Goal: Task Accomplishment & Management: Use online tool/utility

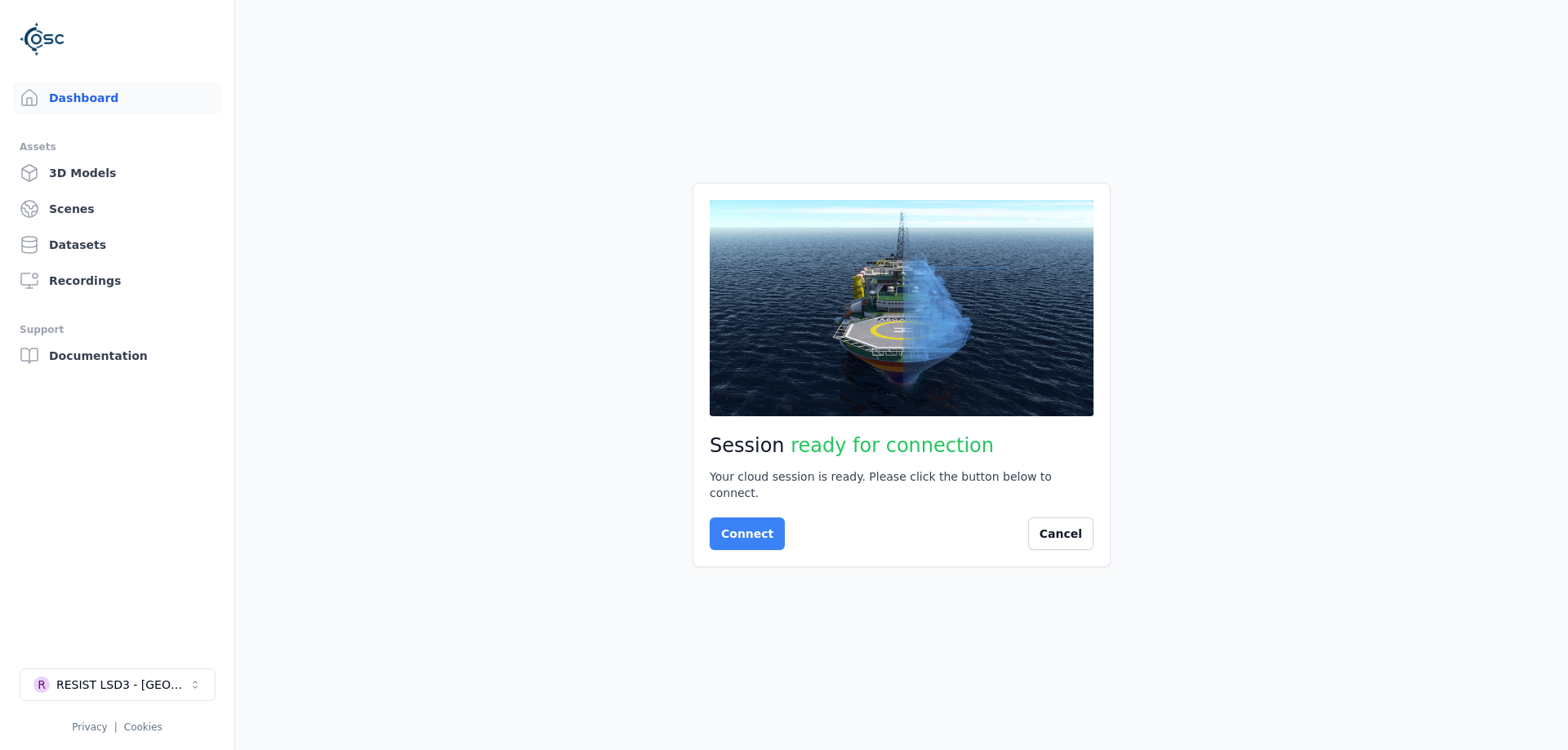
click at [753, 518] on button "Connect" at bounding box center [748, 533] width 76 height 32
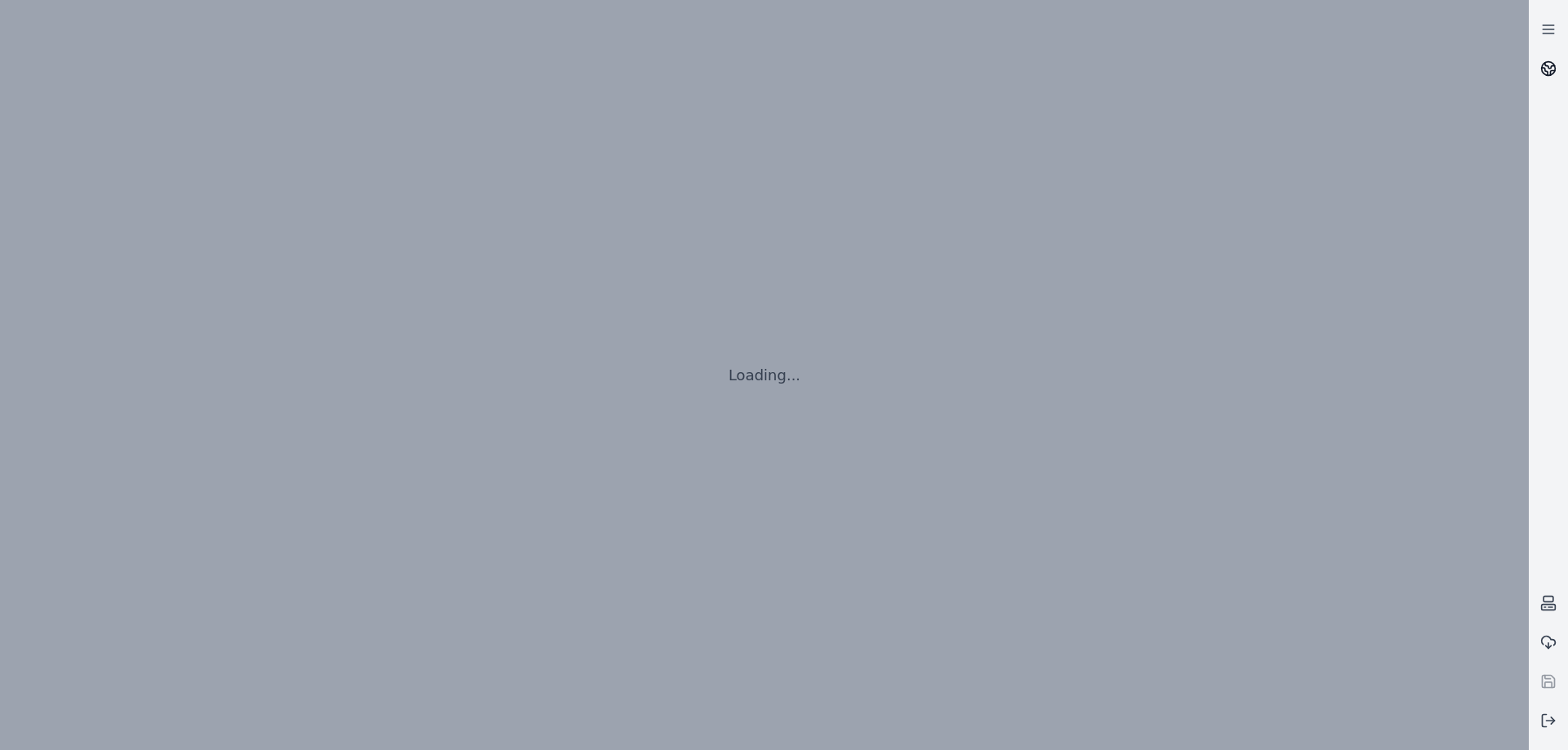
click at [1539, 66] on link at bounding box center [1549, 68] width 40 height 40
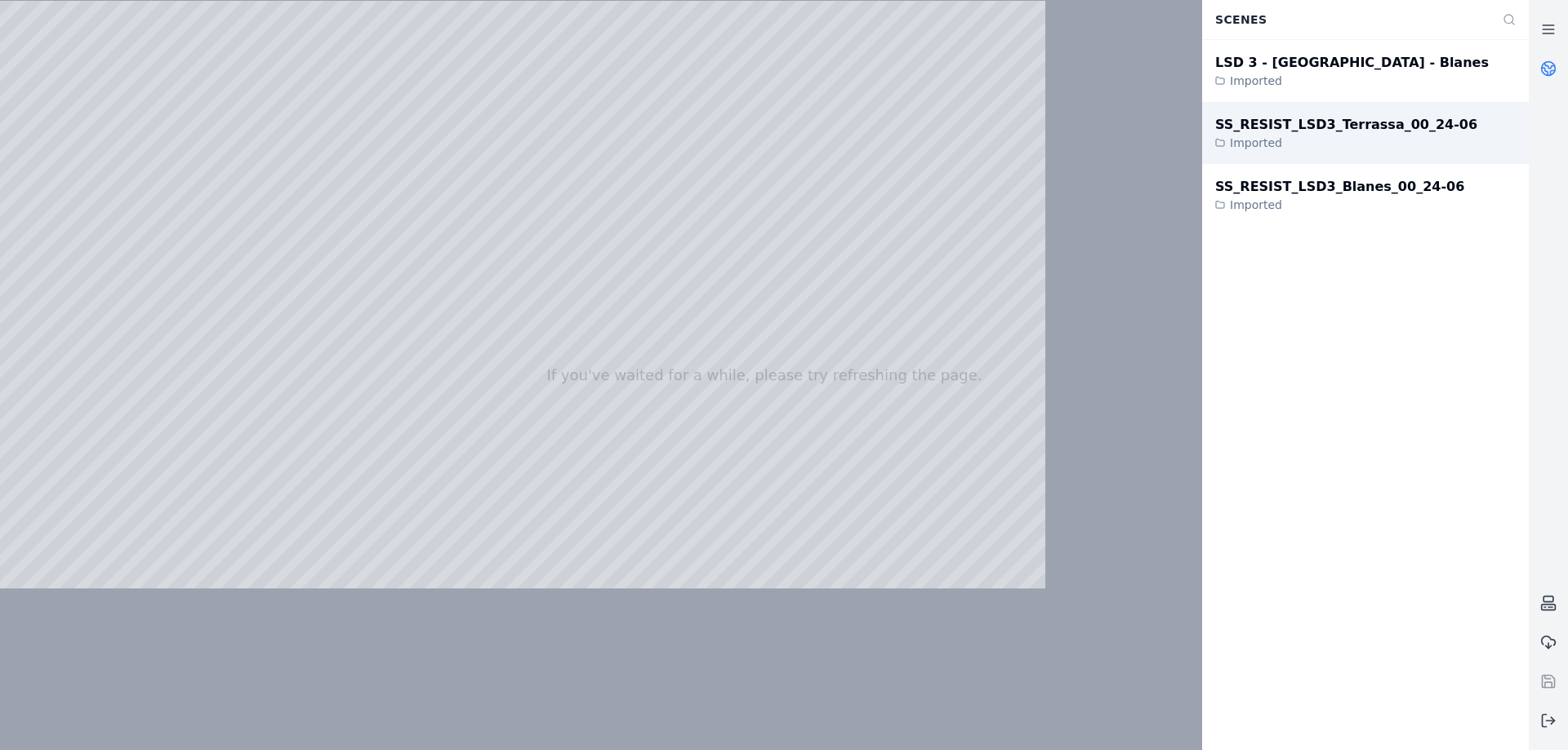
click at [1309, 136] on div "Imported" at bounding box center [1347, 143] width 262 height 17
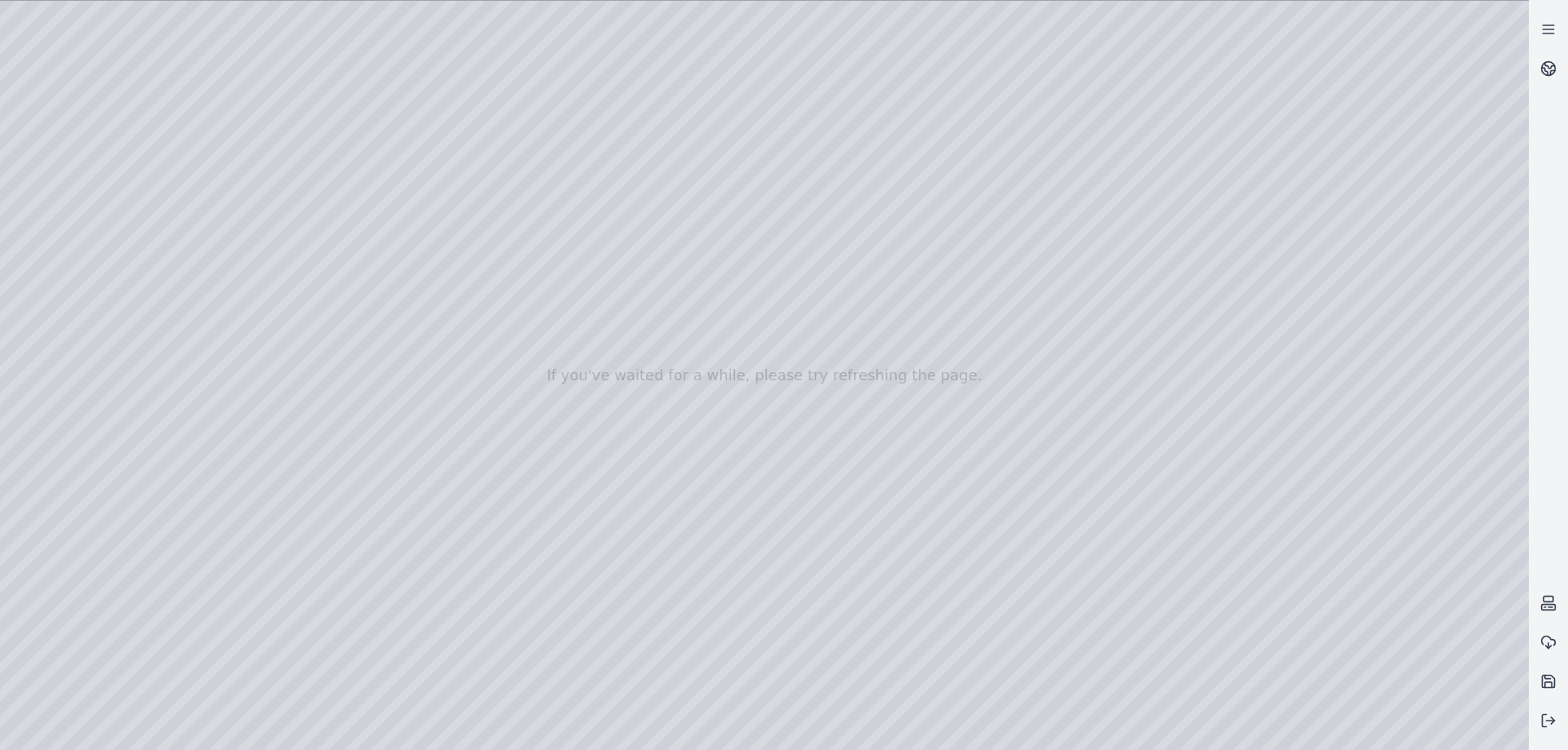
drag, startPoint x: 843, startPoint y: 469, endPoint x: 832, endPoint y: 500, distance: 32.9
drag, startPoint x: 831, startPoint y: 498, endPoint x: 831, endPoint y: 434, distance: 64.0
click at [831, 434] on div at bounding box center [764, 375] width 1529 height 749
drag, startPoint x: 831, startPoint y: 376, endPoint x: 831, endPoint y: 280, distance: 96.0
drag, startPoint x: 855, startPoint y: 405, endPoint x: 851, endPoint y: 355, distance: 50.2
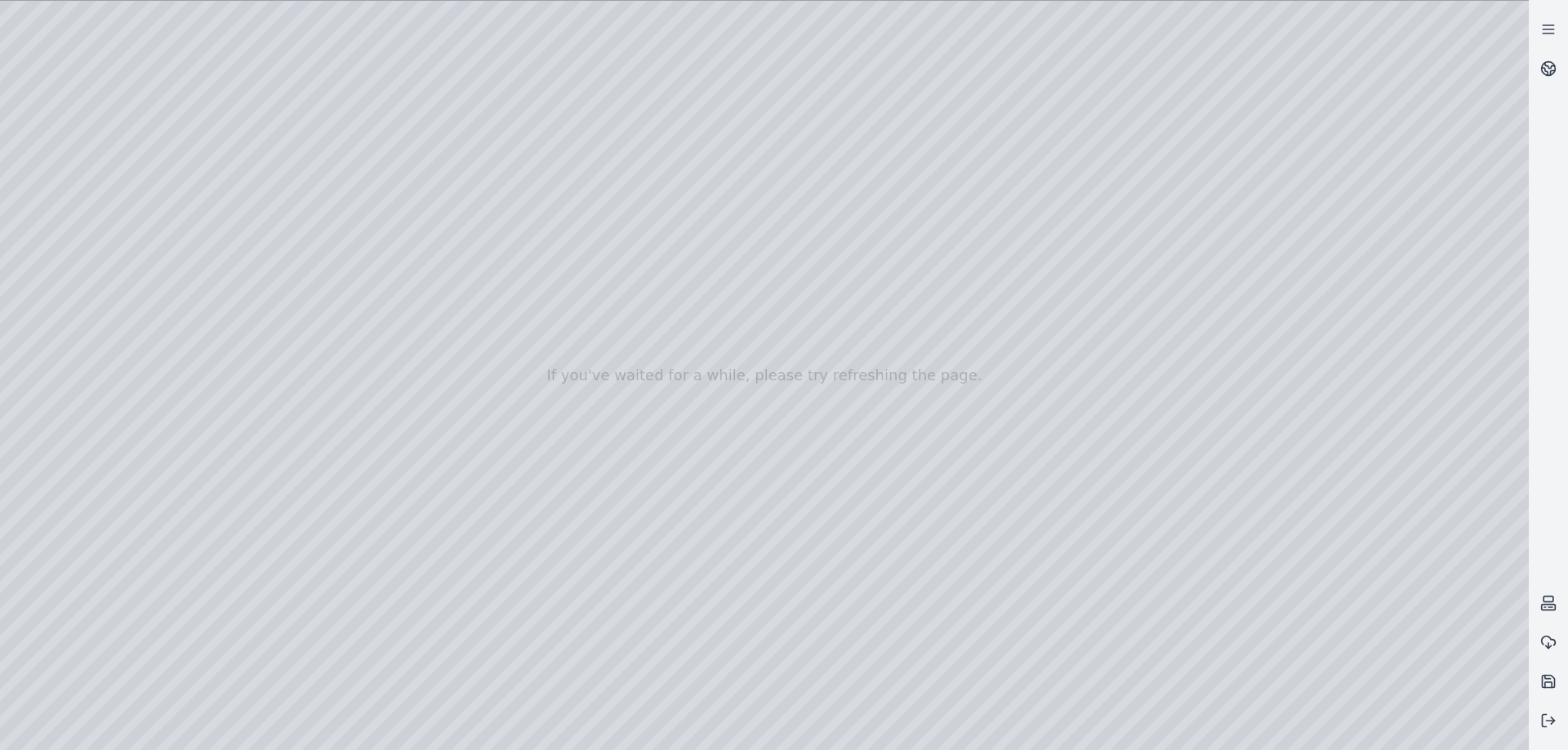
drag, startPoint x: 861, startPoint y: 357, endPoint x: 902, endPoint y: 354, distance: 41.1
click at [448, 469] on div at bounding box center [764, 375] width 1529 height 749
drag, startPoint x: 728, startPoint y: 234, endPoint x: 787, endPoint y: 210, distance: 63.7
drag, startPoint x: 783, startPoint y: 338, endPoint x: 611, endPoint y: 323, distance: 172.7
click at [714, 491] on div at bounding box center [764, 375] width 1529 height 749
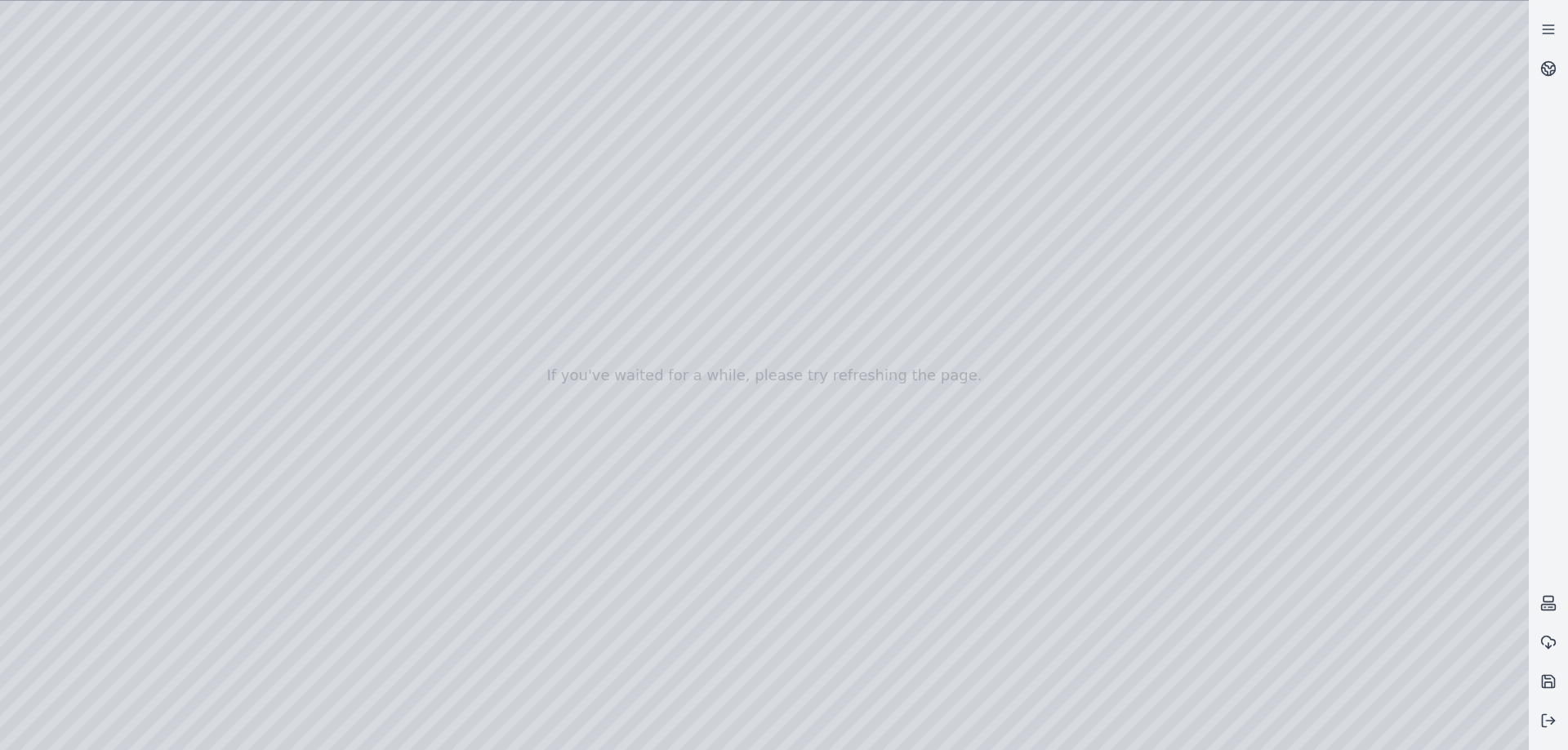
drag, startPoint x: 710, startPoint y: 498, endPoint x: 690, endPoint y: 525, distance: 33.6
click at [737, 367] on div at bounding box center [764, 375] width 1529 height 749
click at [742, 383] on div at bounding box center [764, 375] width 1529 height 749
click at [782, 345] on div at bounding box center [764, 375] width 1529 height 749
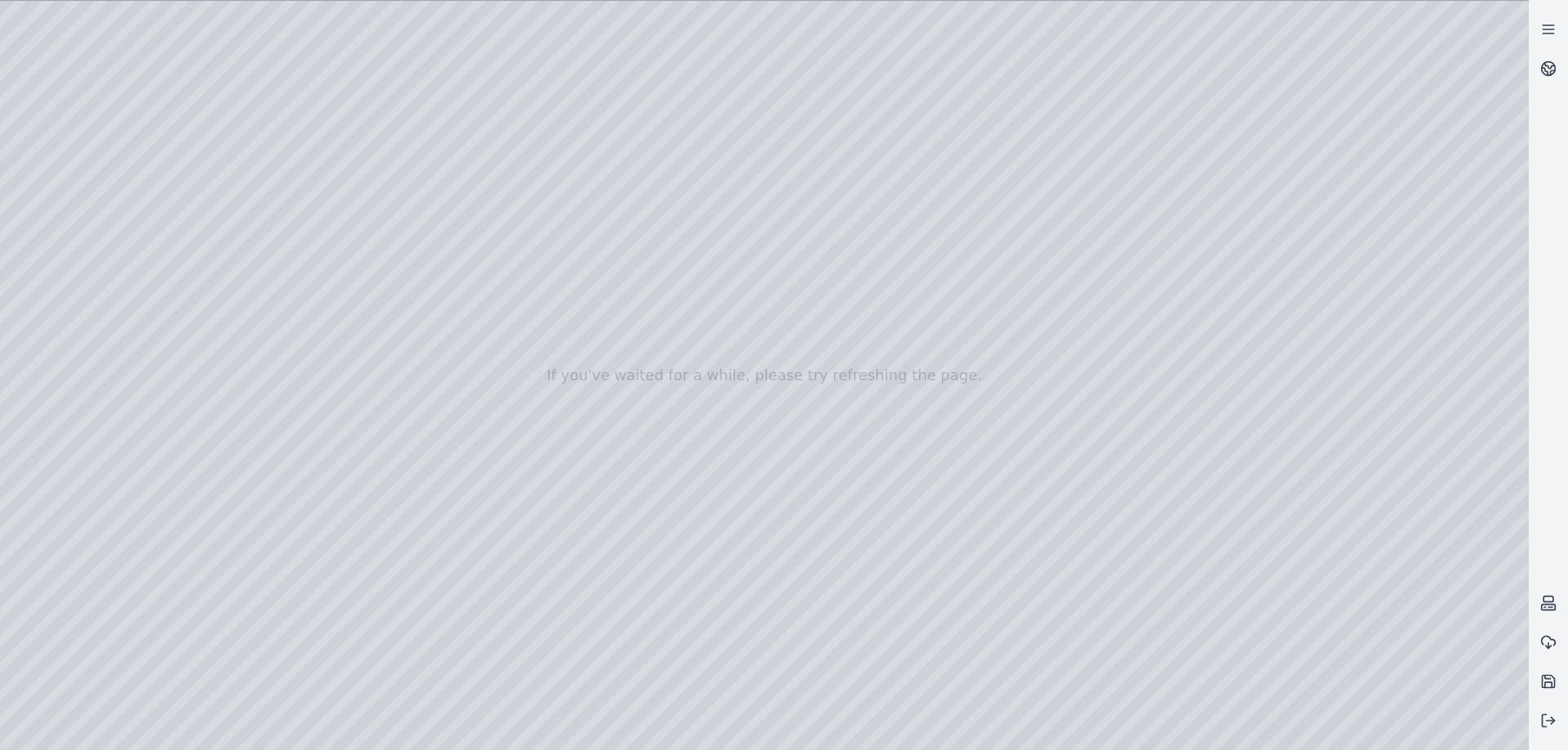
click at [728, 376] on div at bounding box center [764, 375] width 1529 height 749
click at [821, 258] on div at bounding box center [764, 375] width 1529 height 749
click at [898, 199] on div at bounding box center [764, 375] width 1529 height 749
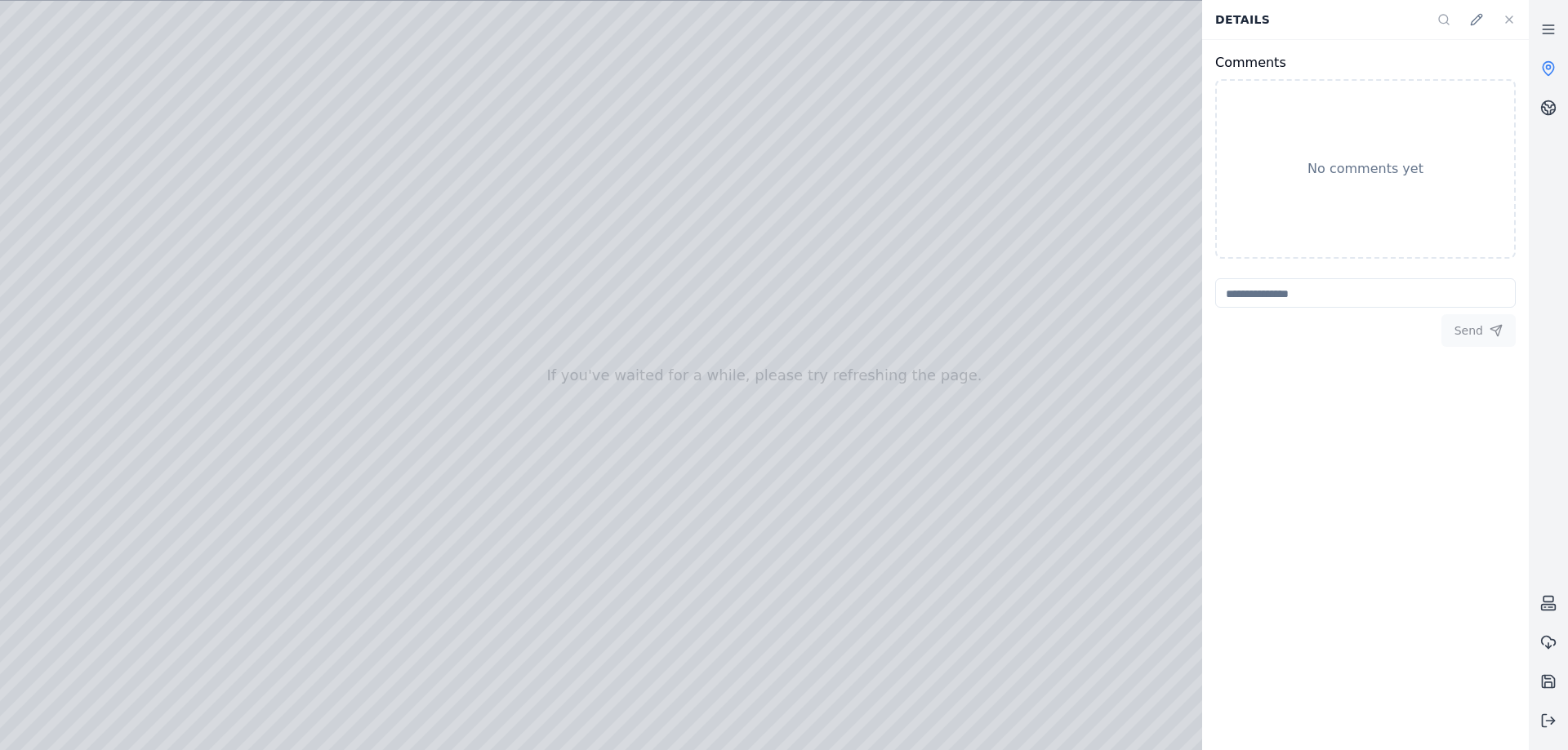
click at [906, 302] on div at bounding box center [764, 375] width 1529 height 749
click at [847, 276] on div at bounding box center [764, 375] width 1529 height 749
drag, startPoint x: 970, startPoint y: 354, endPoint x: 1095, endPoint y: 332, distance: 126.9
click at [1500, 18] on button at bounding box center [1509, 19] width 32 height 32
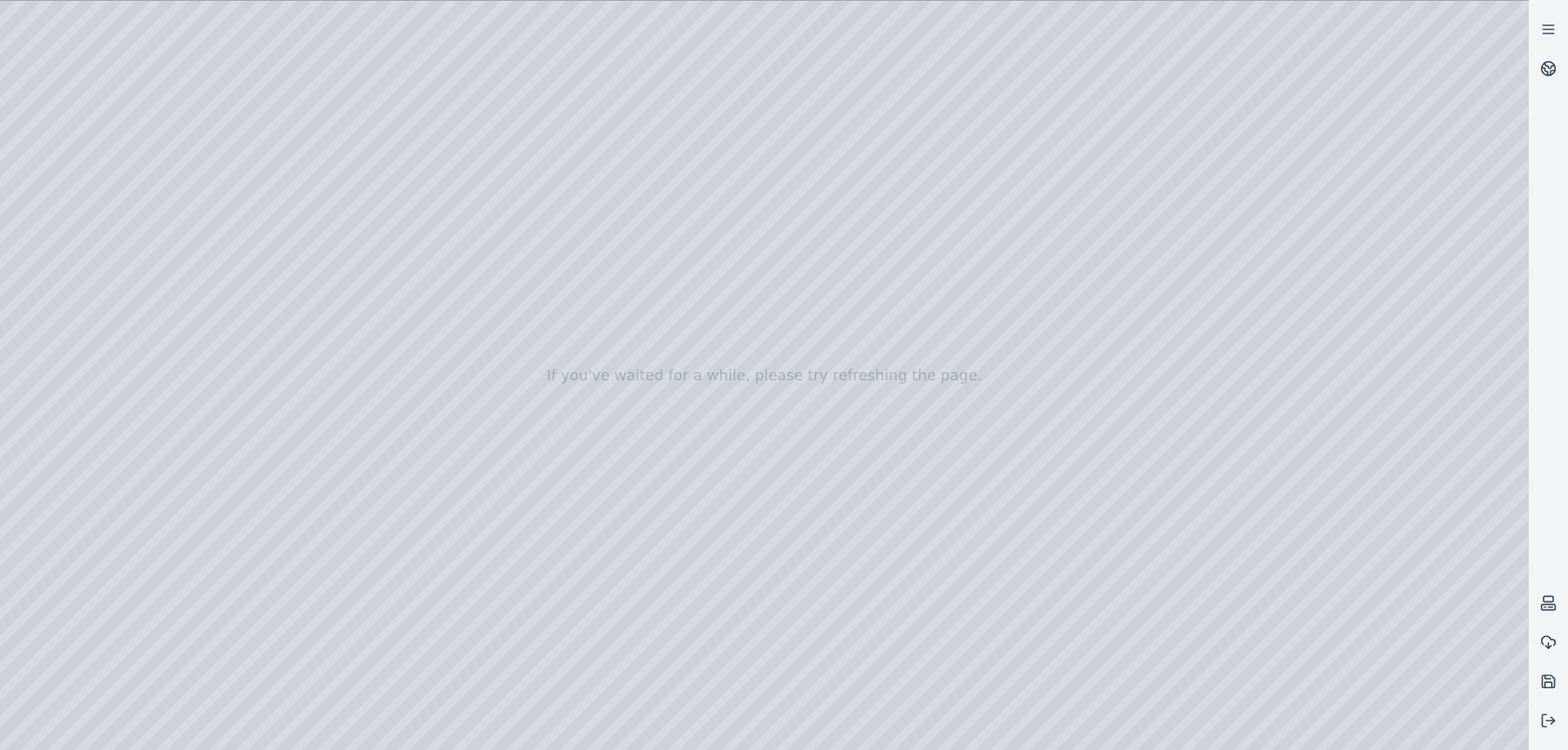
drag, startPoint x: 796, startPoint y: 394, endPoint x: 928, endPoint y: 376, distance: 133.2
drag, startPoint x: 914, startPoint y: 402, endPoint x: 897, endPoint y: 475, distance: 75.0
drag, startPoint x: 1001, startPoint y: 459, endPoint x: 1187, endPoint y: 474, distance: 186.6
drag, startPoint x: 1177, startPoint y: 475, endPoint x: 1302, endPoint y: 440, distance: 129.8
drag, startPoint x: 1268, startPoint y: 479, endPoint x: 1392, endPoint y: 484, distance: 124.1
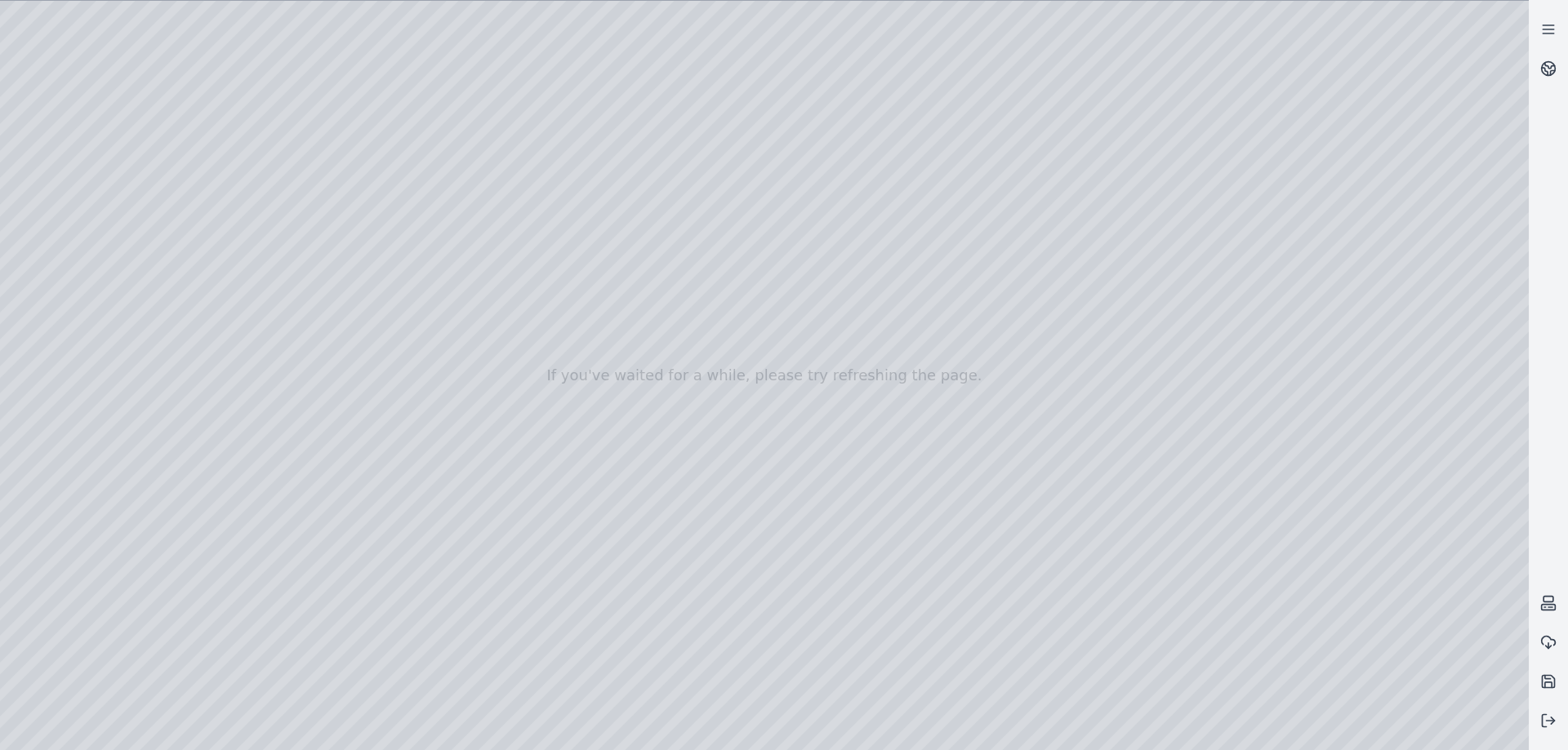
drag, startPoint x: 773, startPoint y: 470, endPoint x: 1090, endPoint y: 488, distance: 317.5
drag, startPoint x: 1090, startPoint y: 488, endPoint x: 1119, endPoint y: 506, distance: 34.1
click at [1379, 725] on div at bounding box center [764, 375] width 1529 height 749
click at [1374, 725] on div at bounding box center [764, 375] width 1529 height 749
drag, startPoint x: 1015, startPoint y: 499, endPoint x: 1038, endPoint y: 419, distance: 83.2
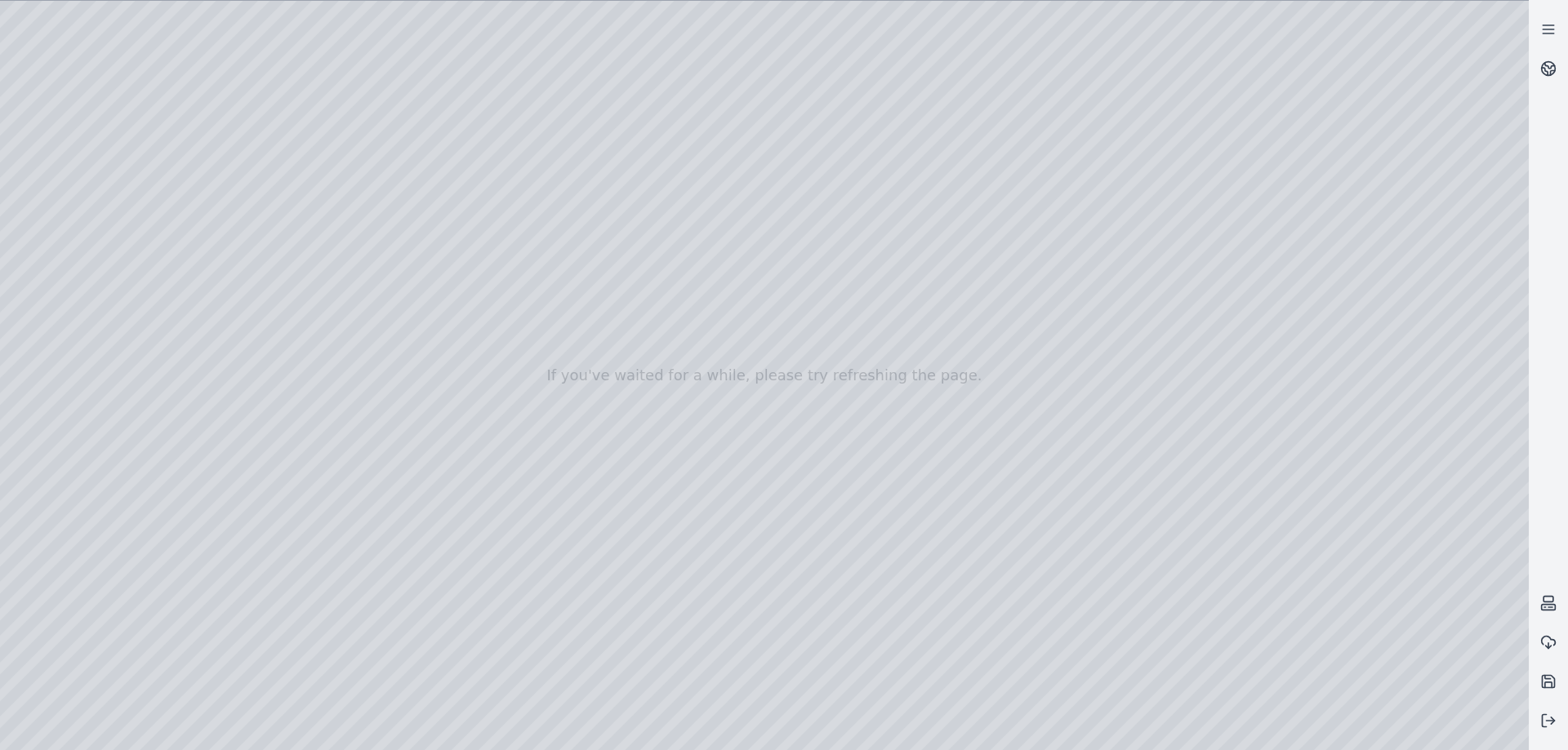
click at [1048, 440] on div at bounding box center [764, 375] width 1529 height 749
drag, startPoint x: 1032, startPoint y: 410, endPoint x: 1030, endPoint y: 346, distance: 64.0
drag, startPoint x: 1068, startPoint y: 273, endPoint x: 1056, endPoint y: 341, distance: 69.1
drag, startPoint x: 880, startPoint y: 250, endPoint x: 906, endPoint y: 273, distance: 34.7
drag, startPoint x: 909, startPoint y: 427, endPoint x: 940, endPoint y: 362, distance: 72.0
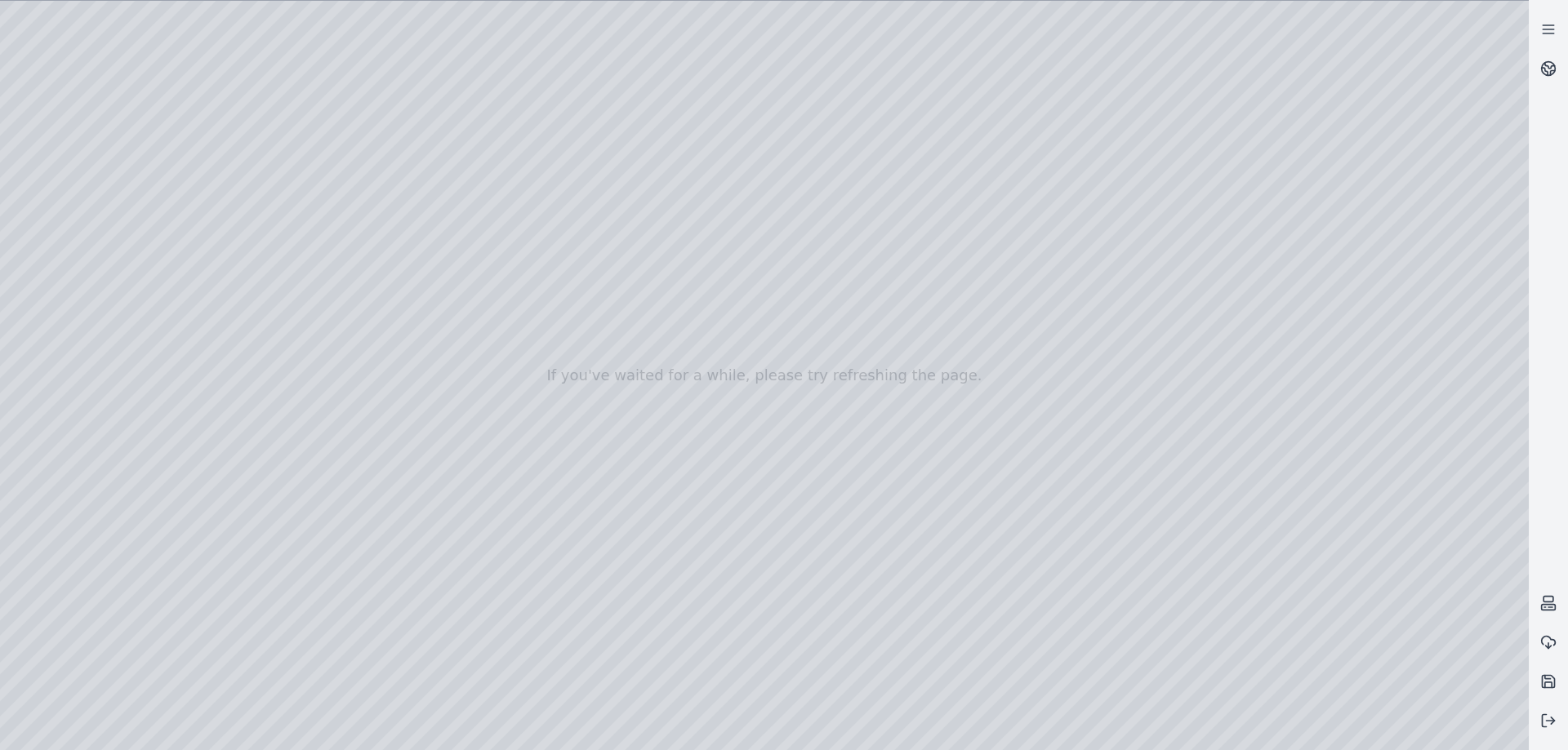
drag, startPoint x: 470, startPoint y: 423, endPoint x: 369, endPoint y: 485, distance: 118.5
click at [369, 485] on div at bounding box center [764, 375] width 1529 height 749
drag, startPoint x: 380, startPoint y: 464, endPoint x: 438, endPoint y: 388, distance: 95.6
drag, startPoint x: 761, startPoint y: 520, endPoint x: 809, endPoint y: 433, distance: 99.4
drag, startPoint x: 634, startPoint y: 415, endPoint x: 671, endPoint y: 405, distance: 38.3
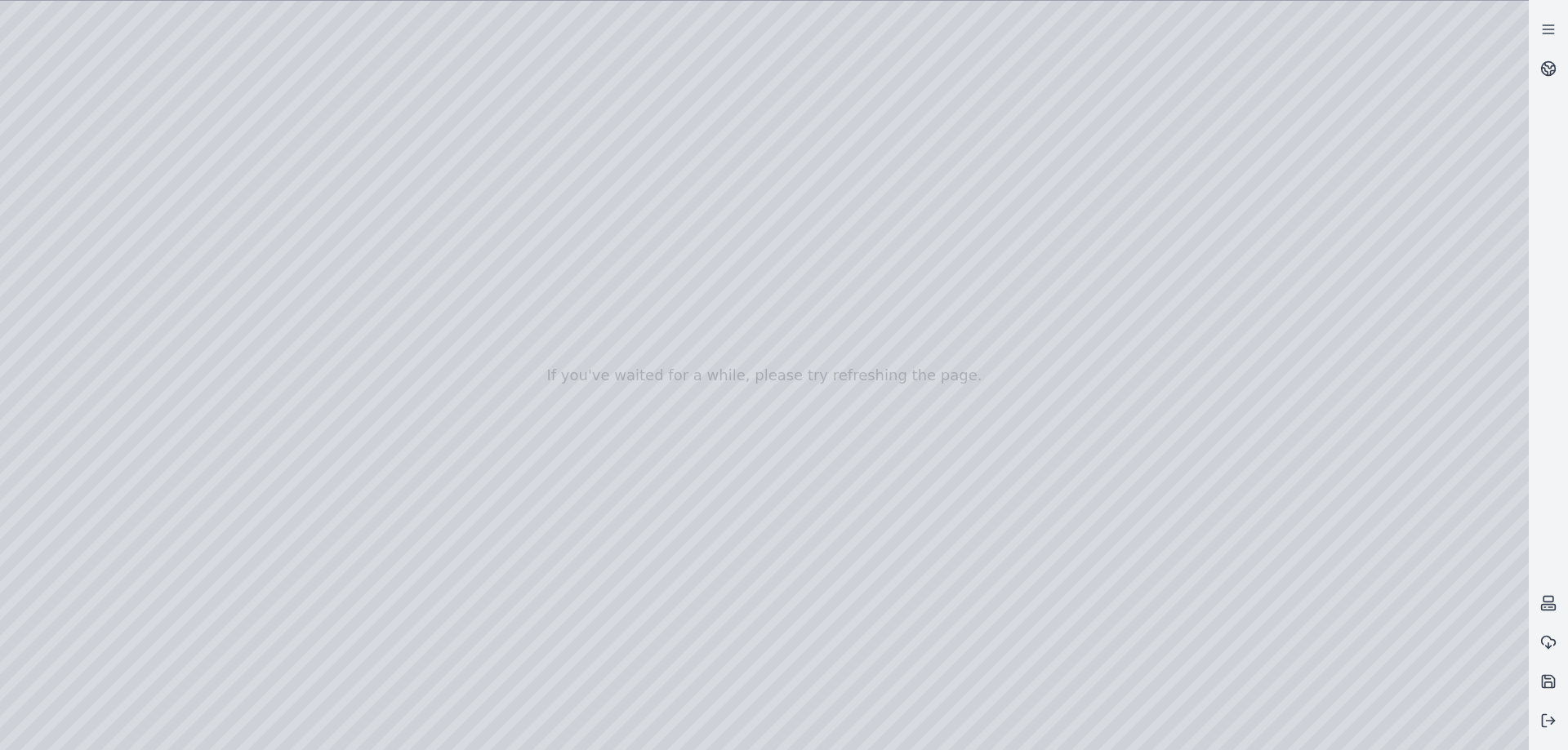
drag, startPoint x: 541, startPoint y: 546, endPoint x: 581, endPoint y: 434, distance: 118.9
drag, startPoint x: 634, startPoint y: 404, endPoint x: 674, endPoint y: 591, distance: 191.2
drag, startPoint x: 395, startPoint y: 169, endPoint x: 408, endPoint y: 162, distance: 14.8
click at [82, 215] on div at bounding box center [764, 375] width 1529 height 749
click at [61, 247] on div at bounding box center [764, 375] width 1529 height 749
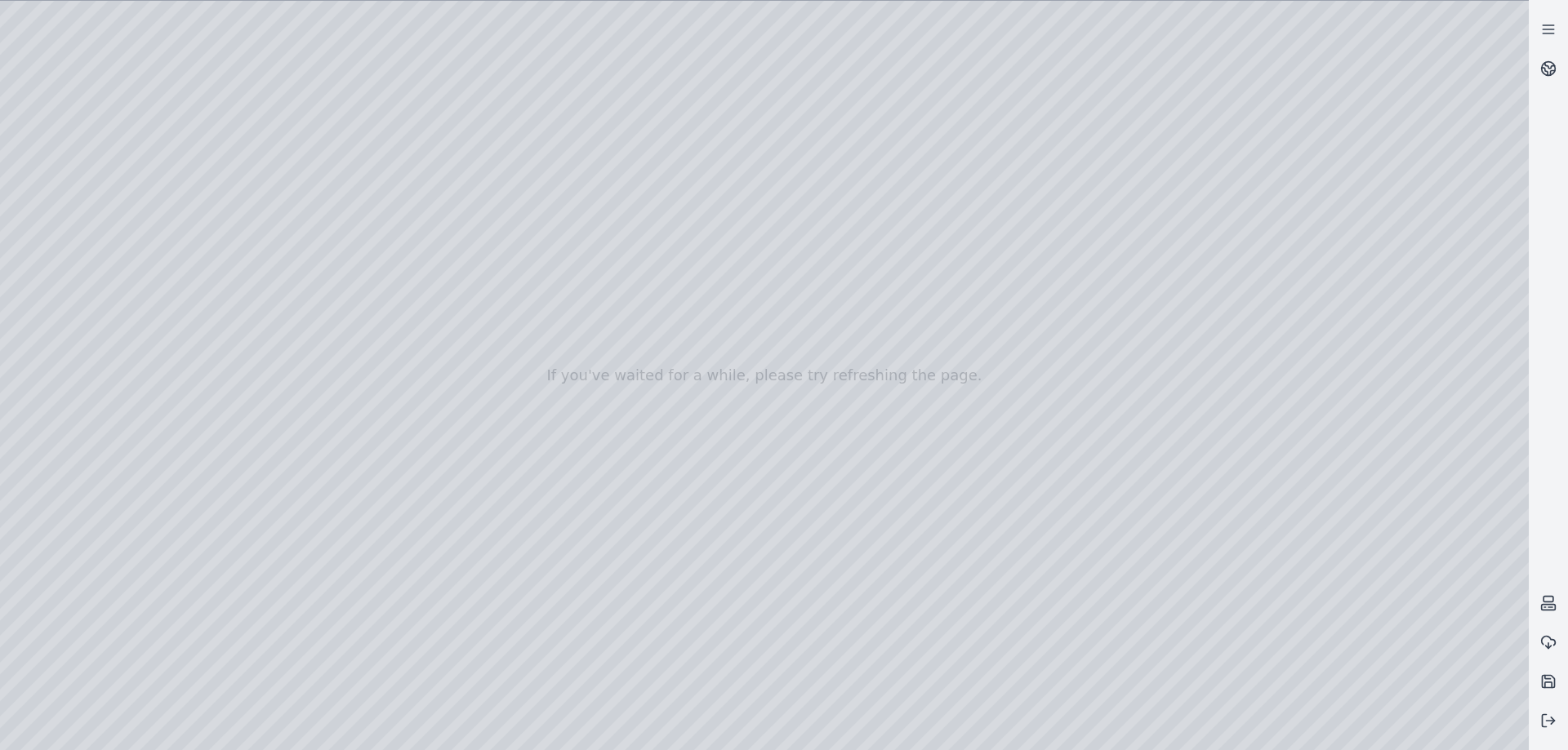
click at [205, 545] on div at bounding box center [764, 375] width 1529 height 749
click at [274, 540] on div at bounding box center [764, 375] width 1529 height 749
click at [175, 533] on div at bounding box center [764, 375] width 1529 height 749
click at [192, 545] on div at bounding box center [764, 375] width 1529 height 749
click at [190, 539] on div at bounding box center [764, 375] width 1529 height 749
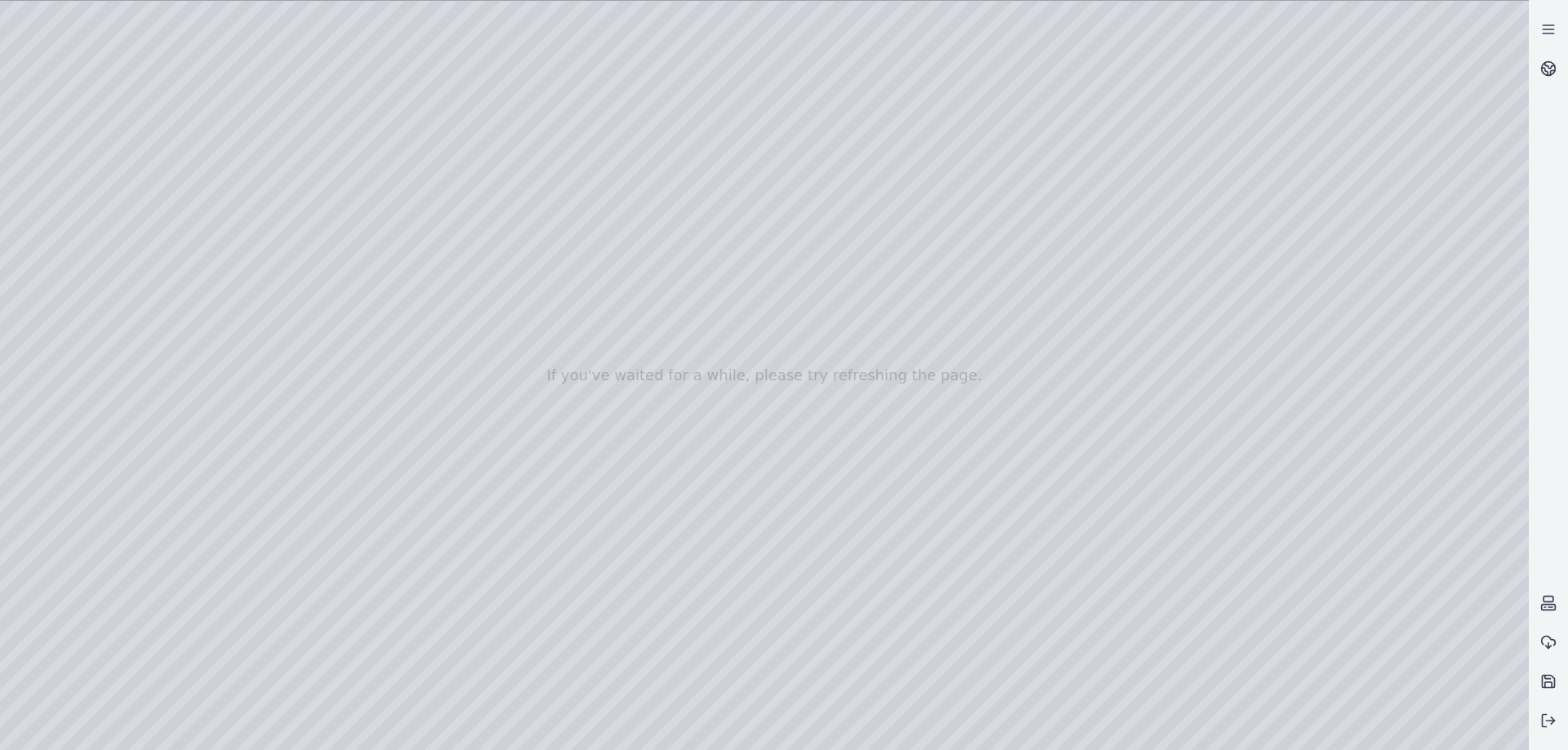
click at [195, 545] on div at bounding box center [764, 375] width 1529 height 749
drag, startPoint x: 195, startPoint y: 545, endPoint x: 210, endPoint y: 535, distance: 18.0
click at [210, 535] on div at bounding box center [764, 375] width 1529 height 749
click at [303, 684] on div at bounding box center [764, 375] width 1529 height 749
drag, startPoint x: 470, startPoint y: 634, endPoint x: 690, endPoint y: 584, distance: 225.6
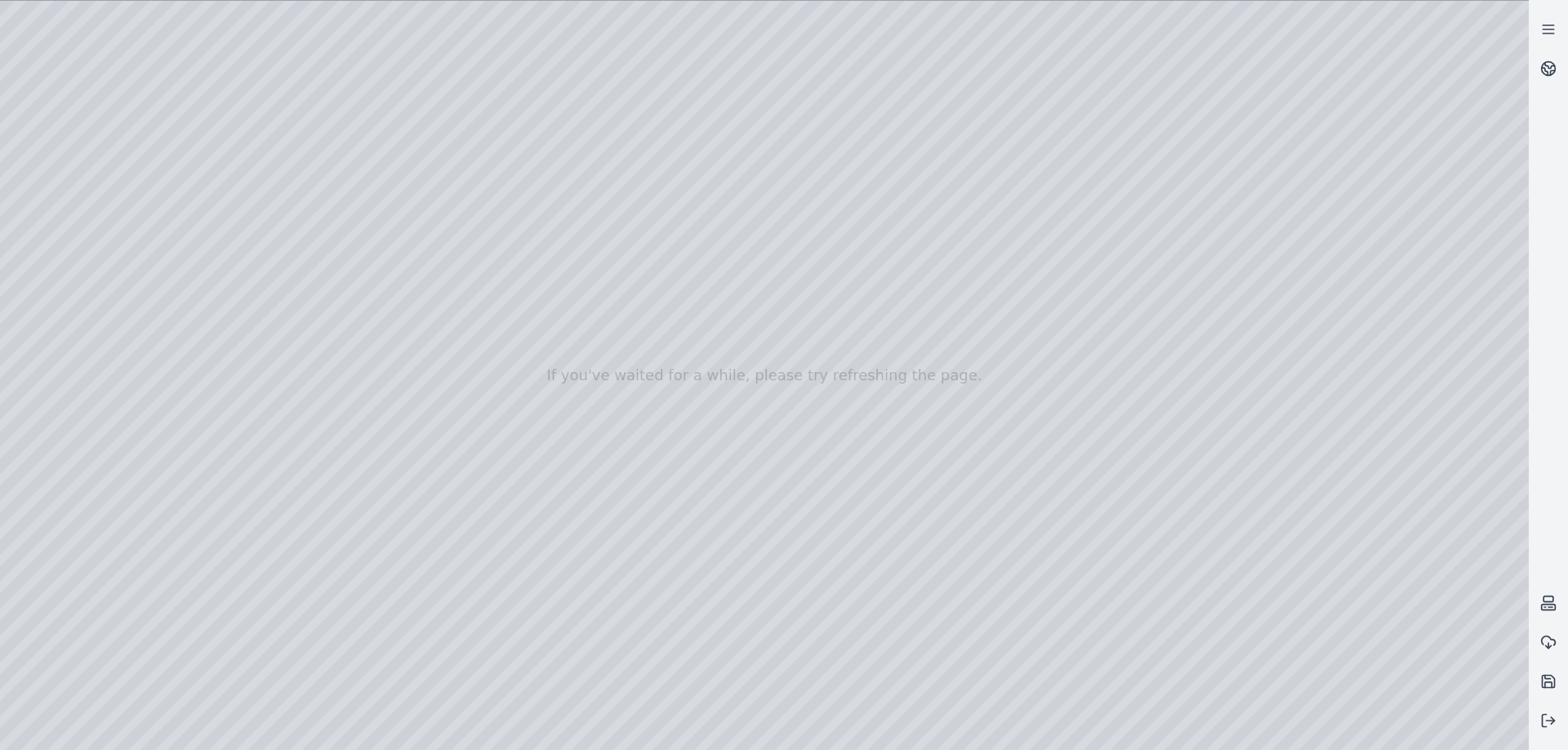
drag, startPoint x: 878, startPoint y: 491, endPoint x: 650, endPoint y: 531, distance: 231.5
drag, startPoint x: 170, startPoint y: 372, endPoint x: 223, endPoint y: 370, distance: 53.0
click at [223, 370] on div at bounding box center [764, 375] width 1529 height 749
drag, startPoint x: 223, startPoint y: 370, endPoint x: 281, endPoint y: 373, distance: 58.1
click at [281, 373] on div at bounding box center [764, 375] width 1529 height 749
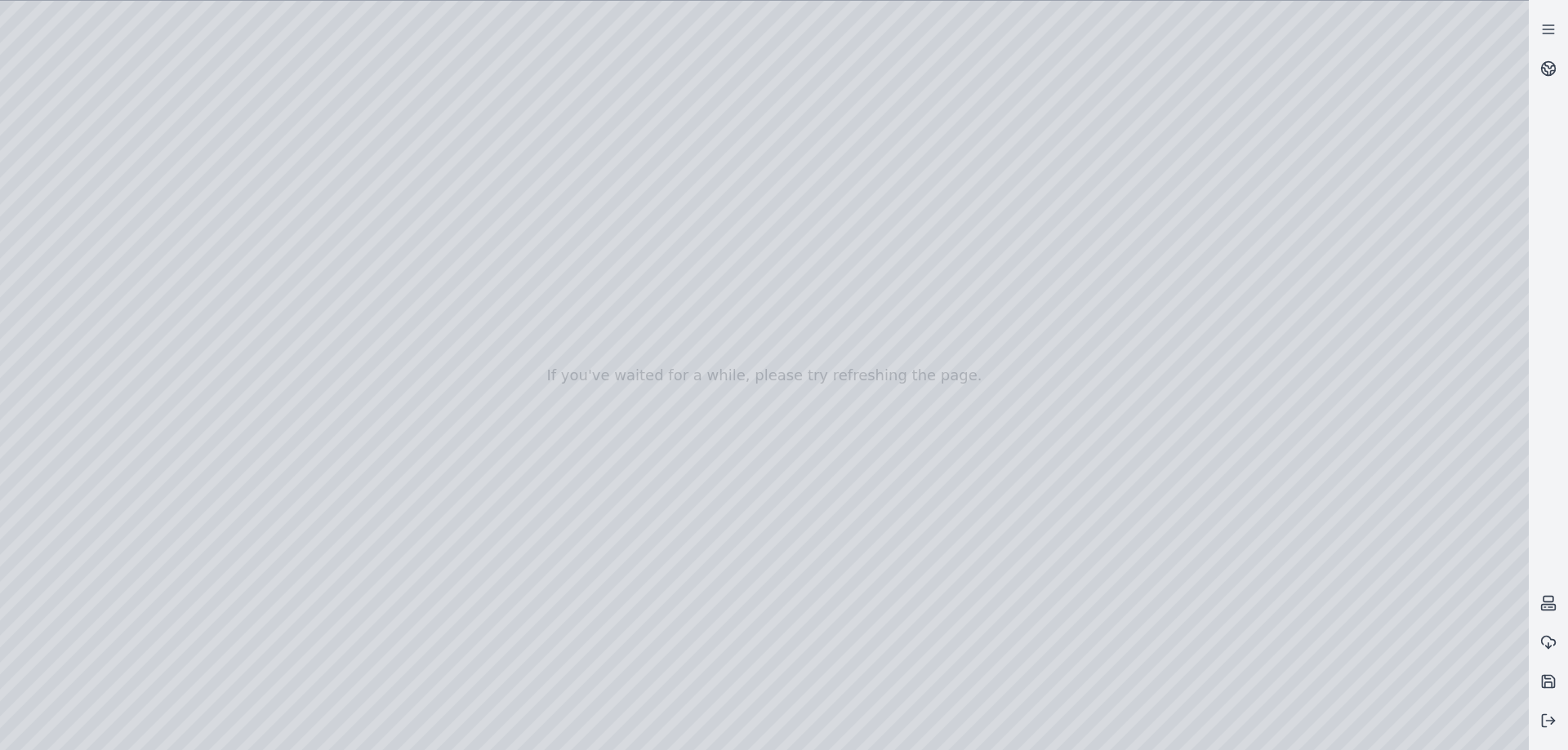
drag, startPoint x: 613, startPoint y: 470, endPoint x: 537, endPoint y: 476, distance: 76.2
drag, startPoint x: 304, startPoint y: 230, endPoint x: 332, endPoint y: 234, distance: 28.3
click at [332, 234] on div at bounding box center [764, 375] width 1529 height 749
drag, startPoint x: 724, startPoint y: 533, endPoint x: 850, endPoint y: 486, distance: 134.5
click at [218, 615] on div at bounding box center [764, 375] width 1529 height 749
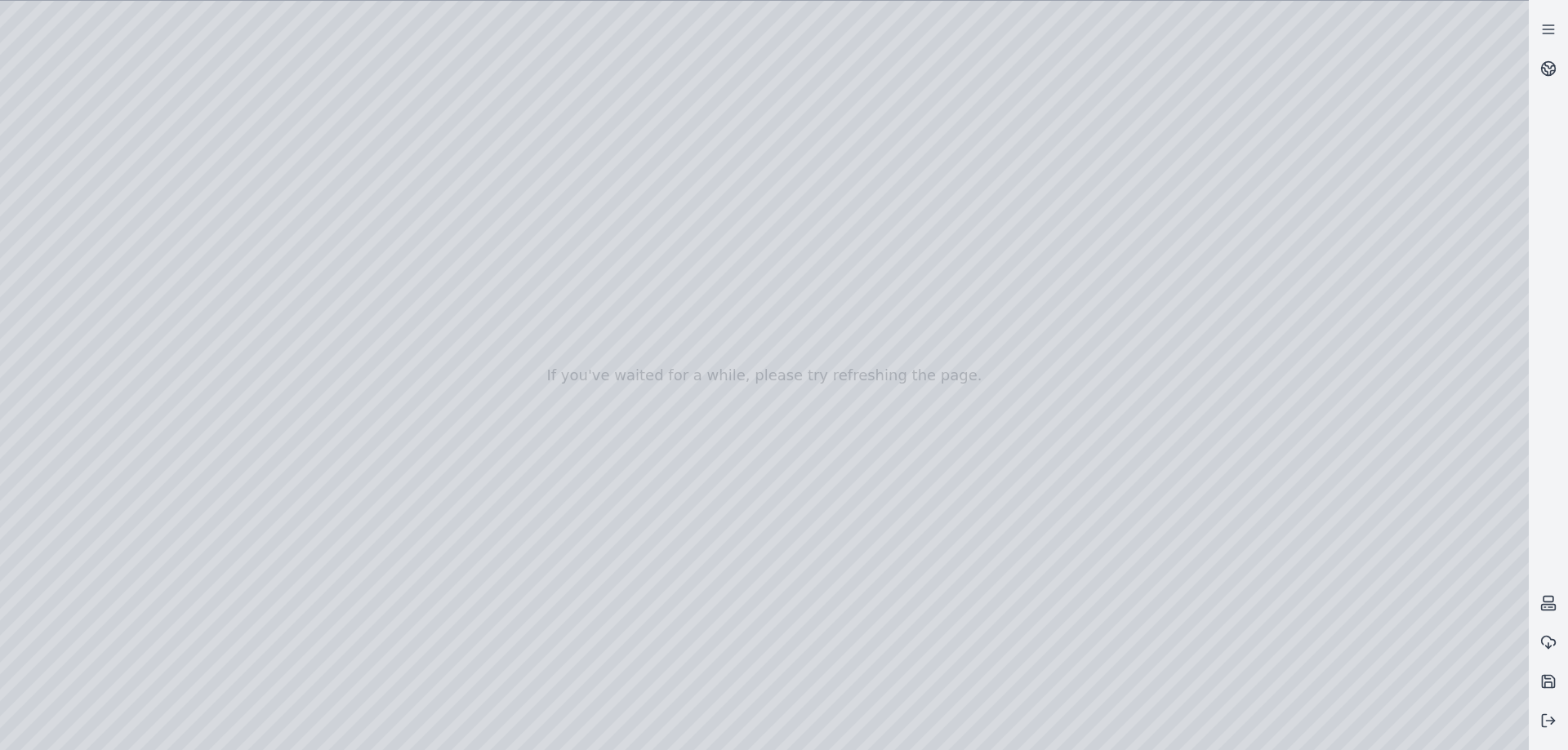
click at [193, 598] on div at bounding box center [764, 375] width 1529 height 749
drag, startPoint x: 505, startPoint y: 592, endPoint x: 666, endPoint y: 627, distance: 164.8
click at [195, 624] on div at bounding box center [764, 375] width 1529 height 749
drag, startPoint x: 506, startPoint y: 618, endPoint x: 394, endPoint y: 623, distance: 112.1
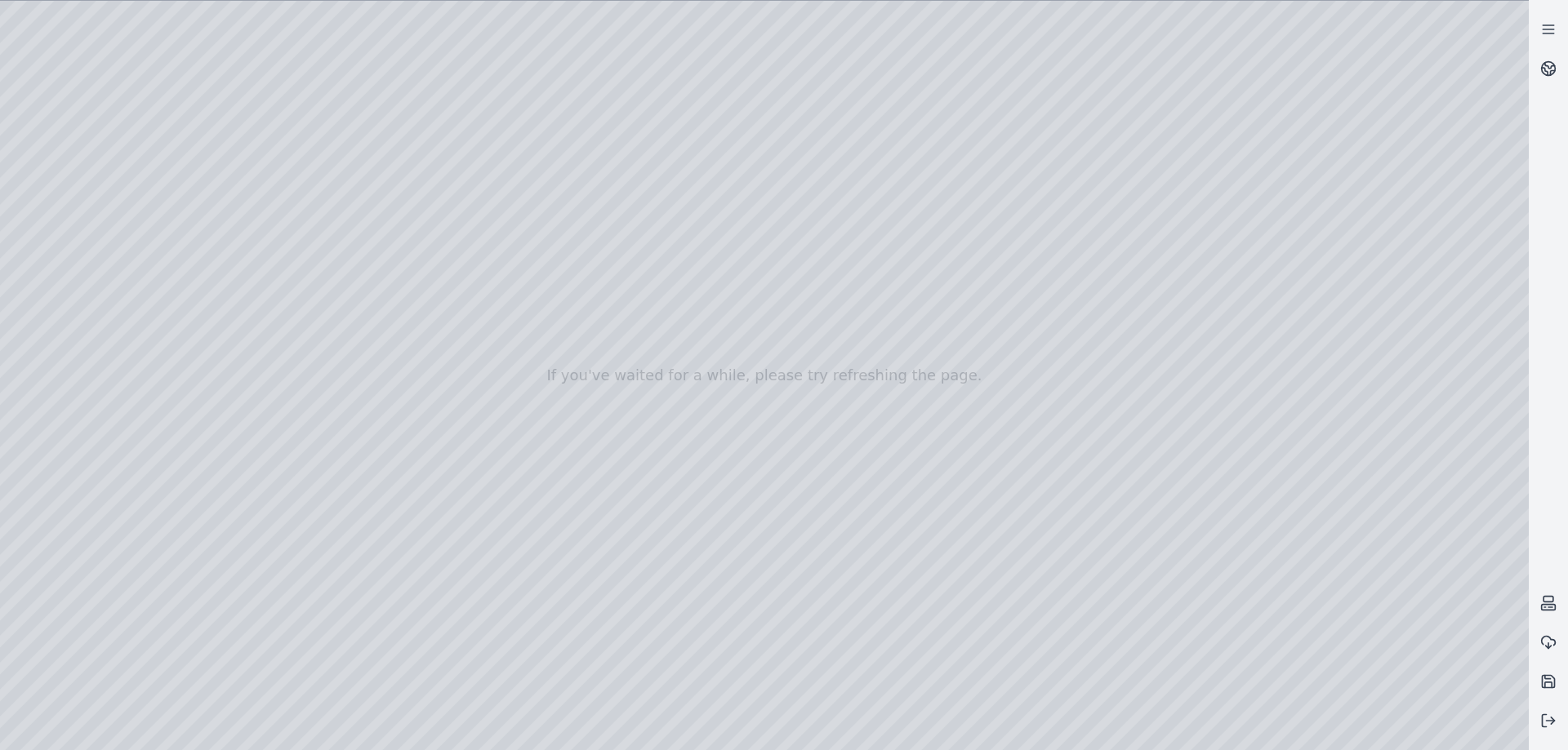
drag, startPoint x: 525, startPoint y: 634, endPoint x: 513, endPoint y: 576, distance: 59.2
click at [60, 275] on div at bounding box center [764, 375] width 1529 height 749
drag, startPoint x: 549, startPoint y: 429, endPoint x: 535, endPoint y: 459, distance: 33.1
drag, startPoint x: 241, startPoint y: 448, endPoint x: 255, endPoint y: 448, distance: 14.0
click at [255, 448] on div at bounding box center [764, 375] width 1529 height 749
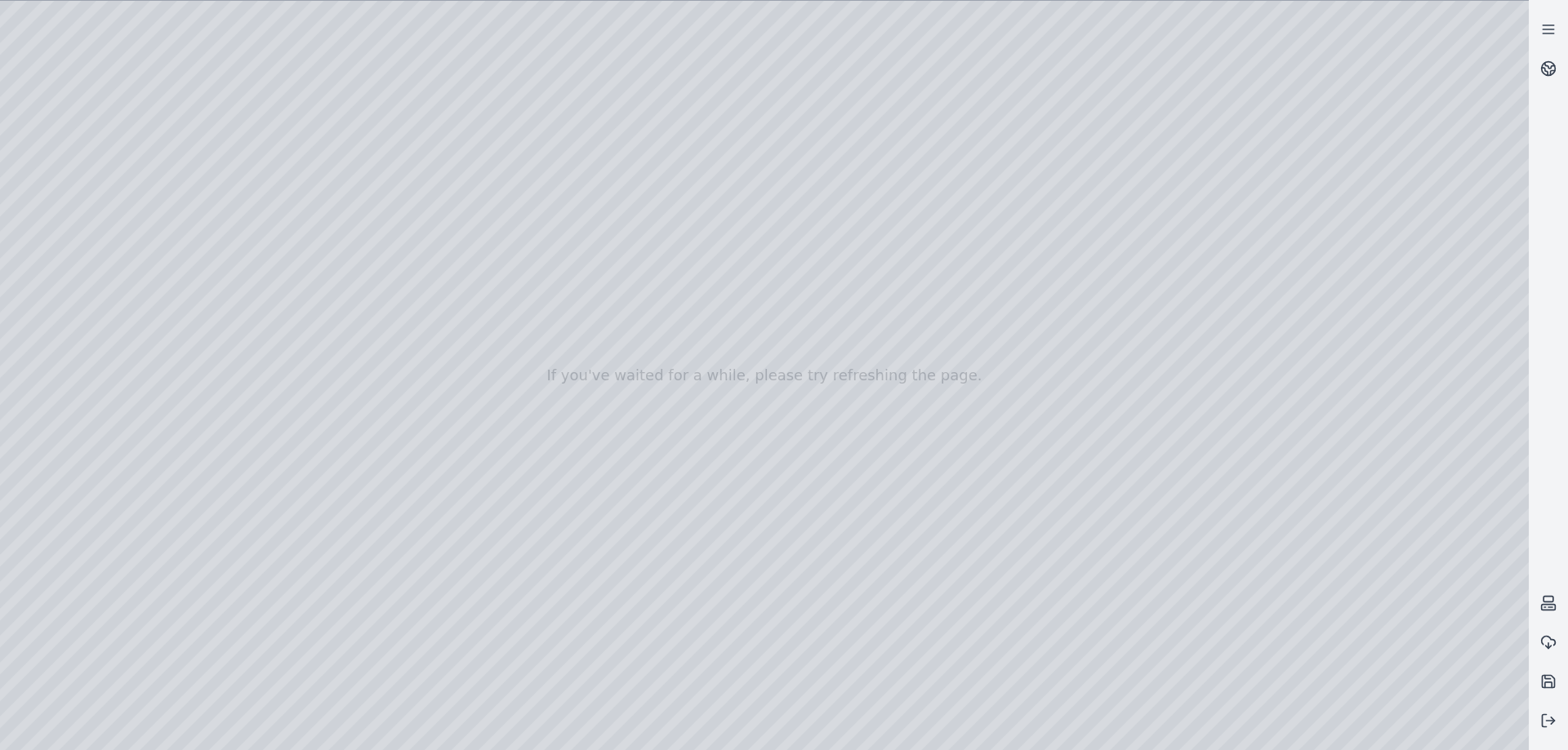
drag, startPoint x: 735, startPoint y: 533, endPoint x: 752, endPoint y: 533, distance: 17.0
drag, startPoint x: 253, startPoint y: 453, endPoint x: 276, endPoint y: 458, distance: 23.5
click at [276, 458] on div at bounding box center [764, 375] width 1529 height 749
drag, startPoint x: 240, startPoint y: 567, endPoint x: 282, endPoint y: 572, distance: 42.3
click at [282, 572] on div at bounding box center [764, 375] width 1529 height 749
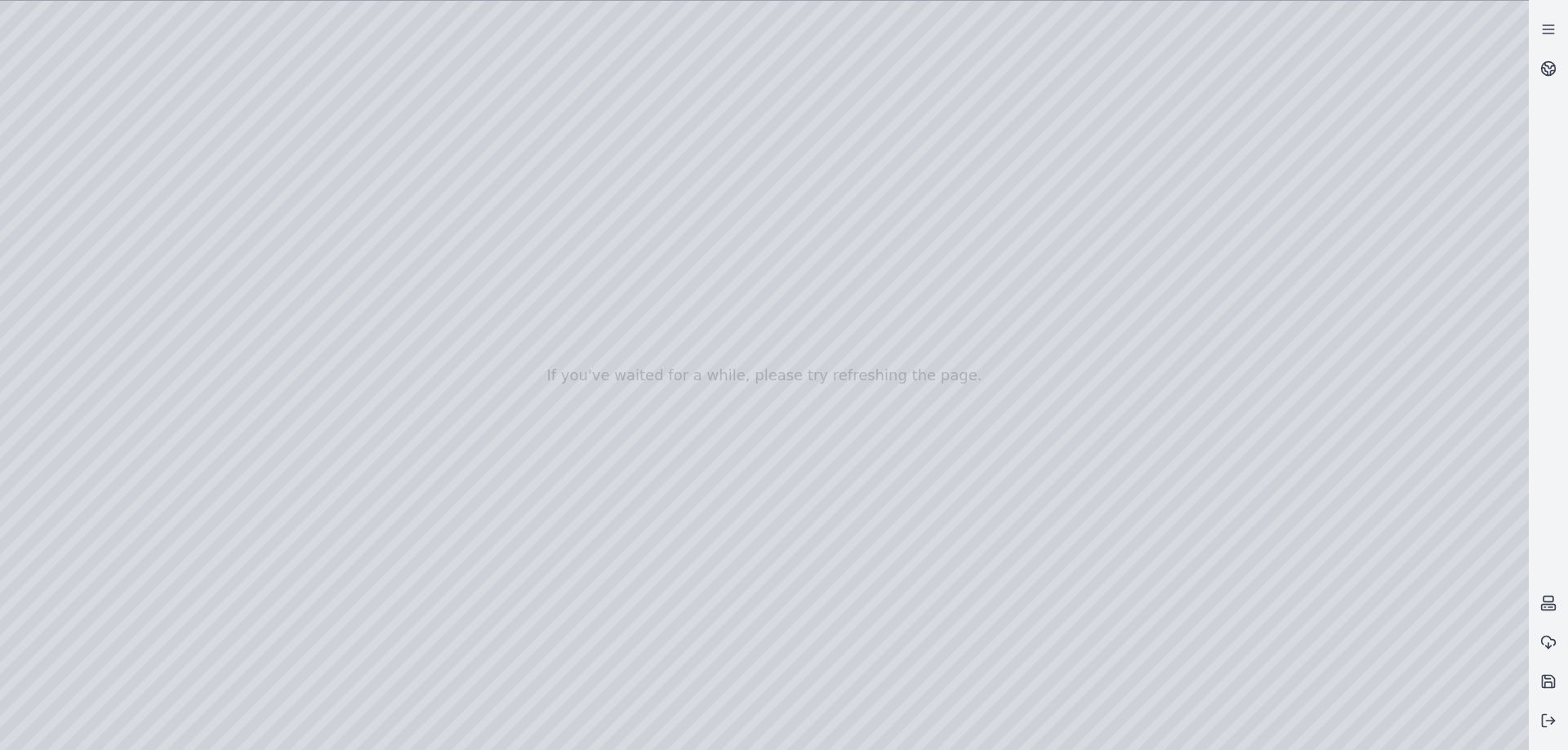
click at [312, 677] on div at bounding box center [764, 375] width 1529 height 749
drag, startPoint x: 793, startPoint y: 549, endPoint x: 616, endPoint y: 577, distance: 179.2
drag, startPoint x: 681, startPoint y: 374, endPoint x: 806, endPoint y: 346, distance: 128.1
drag, startPoint x: 181, startPoint y: 329, endPoint x: 205, endPoint y: 378, distance: 54.6
click at [205, 378] on div at bounding box center [764, 375] width 1529 height 749
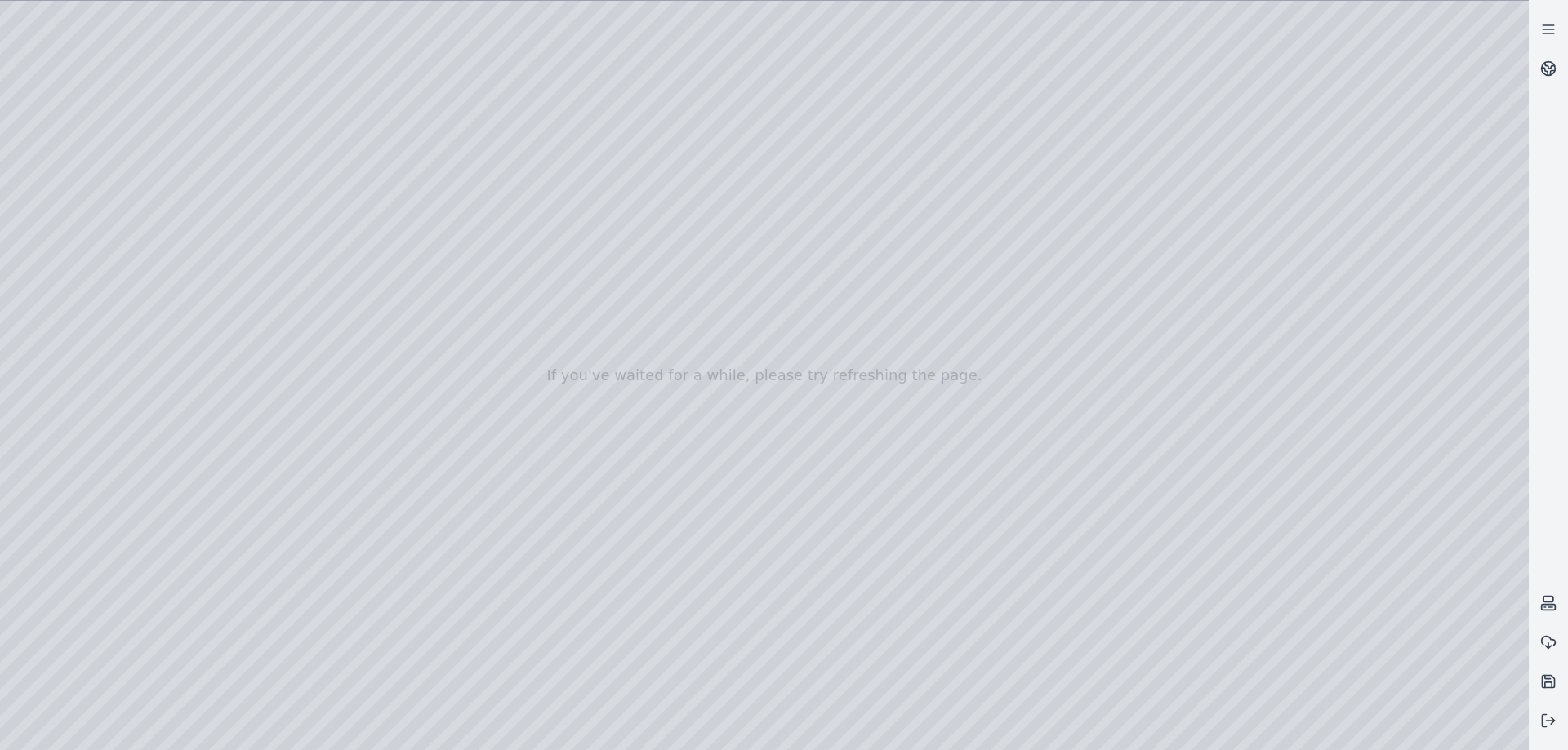
click at [319, 684] on div at bounding box center [764, 375] width 1529 height 749
drag, startPoint x: 186, startPoint y: 369, endPoint x: 158, endPoint y: 370, distance: 28.0
click at [158, 370] on div at bounding box center [764, 375] width 1529 height 749
click at [323, 675] on div at bounding box center [764, 375] width 1529 height 749
drag, startPoint x: 201, startPoint y: 377, endPoint x: 164, endPoint y: 387, distance: 38.3
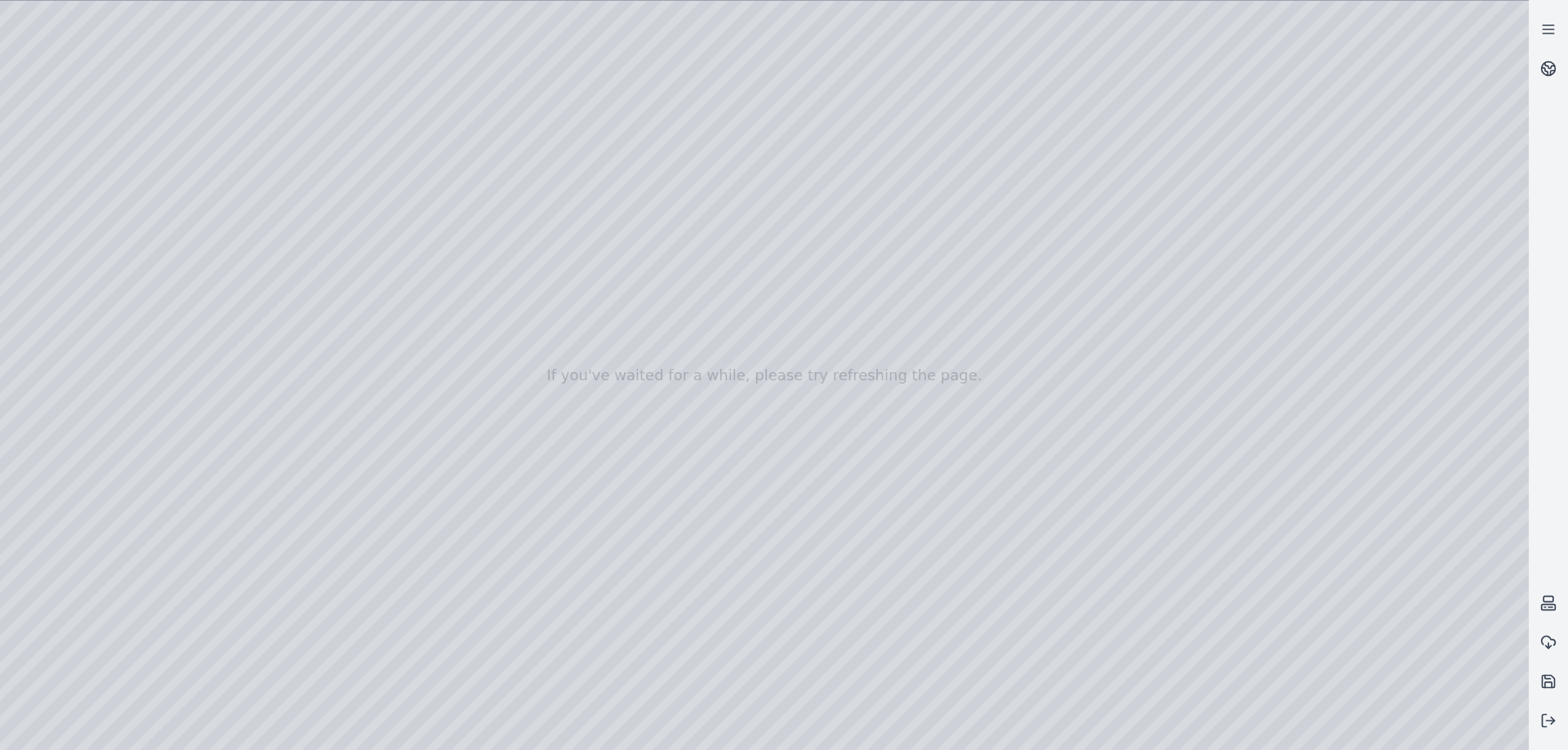
click at [164, 387] on div at bounding box center [764, 375] width 1529 height 749
click at [315, 685] on div at bounding box center [764, 375] width 1529 height 749
drag, startPoint x: 636, startPoint y: 563, endPoint x: 675, endPoint y: 623, distance: 71.6
click at [72, 299] on div at bounding box center [764, 375] width 1529 height 749
drag, startPoint x: 164, startPoint y: 607, endPoint x: 243, endPoint y: 616, distance: 79.5
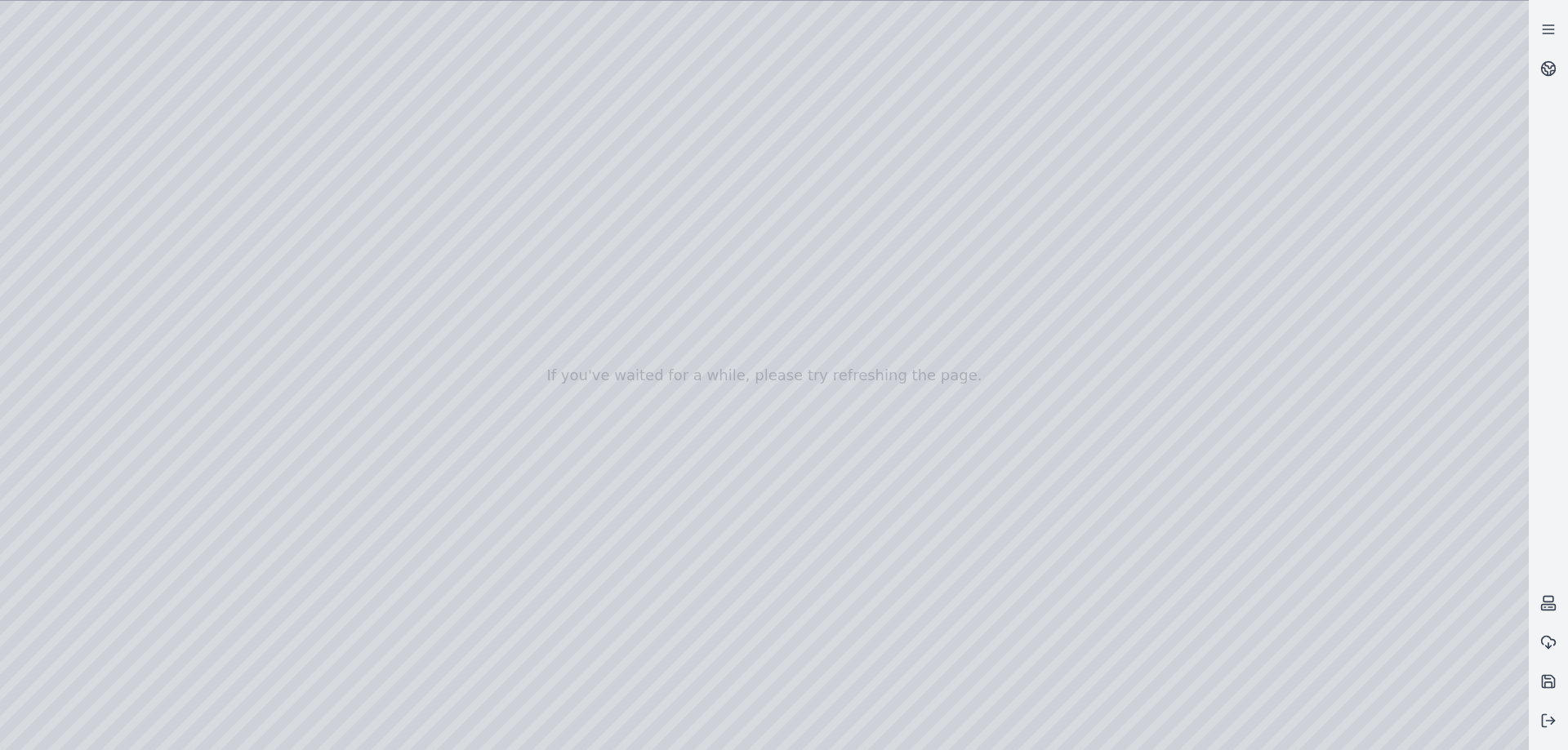
click at [235, 613] on div at bounding box center [764, 375] width 1529 height 749
click at [302, 682] on div at bounding box center [764, 375] width 1529 height 749
drag, startPoint x: 474, startPoint y: 558, endPoint x: 270, endPoint y: 512, distance: 209.1
click at [62, 252] on div at bounding box center [764, 375] width 1529 height 749
click at [66, 198] on div at bounding box center [764, 375] width 1529 height 749
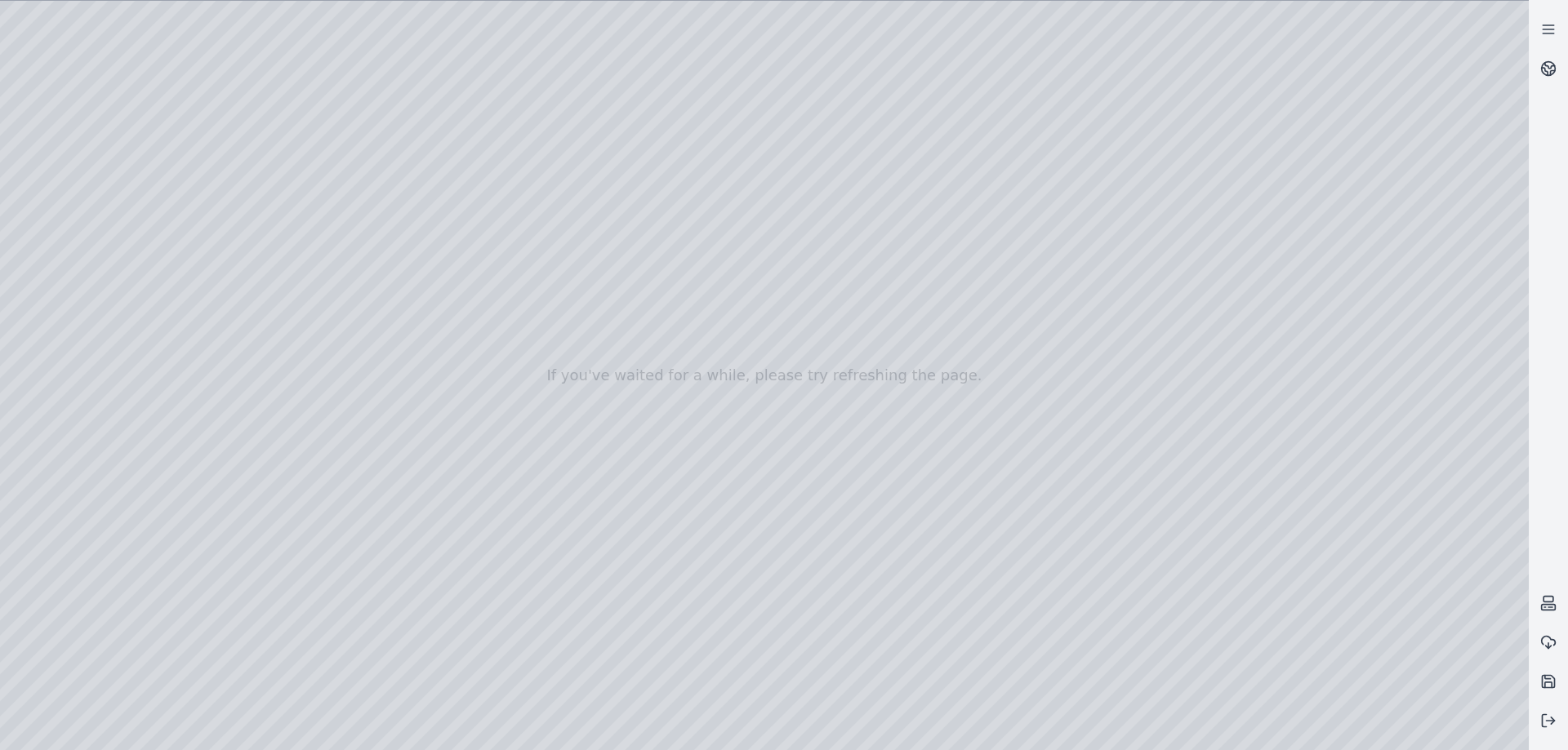
drag, startPoint x: 573, startPoint y: 532, endPoint x: 1551, endPoint y: 541, distance: 978.0
click at [33, 486] on div at bounding box center [764, 375] width 1529 height 749
click at [33, 505] on div at bounding box center [764, 375] width 1529 height 749
click at [67, 252] on div at bounding box center [764, 375] width 1529 height 749
click at [41, 165] on div at bounding box center [764, 375] width 1529 height 749
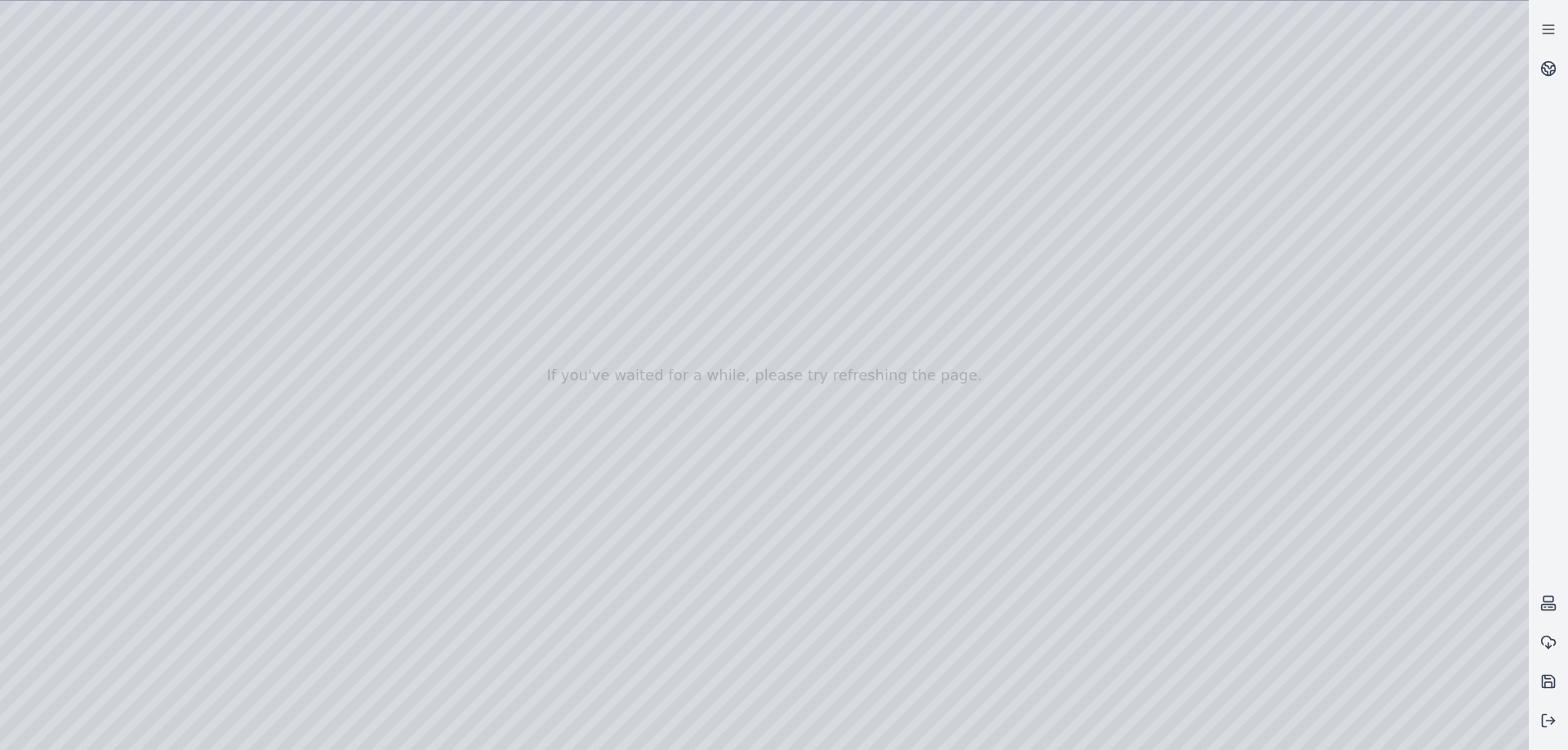
click at [147, 44] on div at bounding box center [764, 375] width 1529 height 749
drag, startPoint x: 763, startPoint y: 477, endPoint x: 972, endPoint y: 491, distance: 209.5
click at [972, 491] on div at bounding box center [764, 375] width 1529 height 749
drag, startPoint x: 972, startPoint y: 491, endPoint x: 1354, endPoint y: 554, distance: 387.2
click at [1354, 554] on div at bounding box center [764, 375] width 1529 height 749
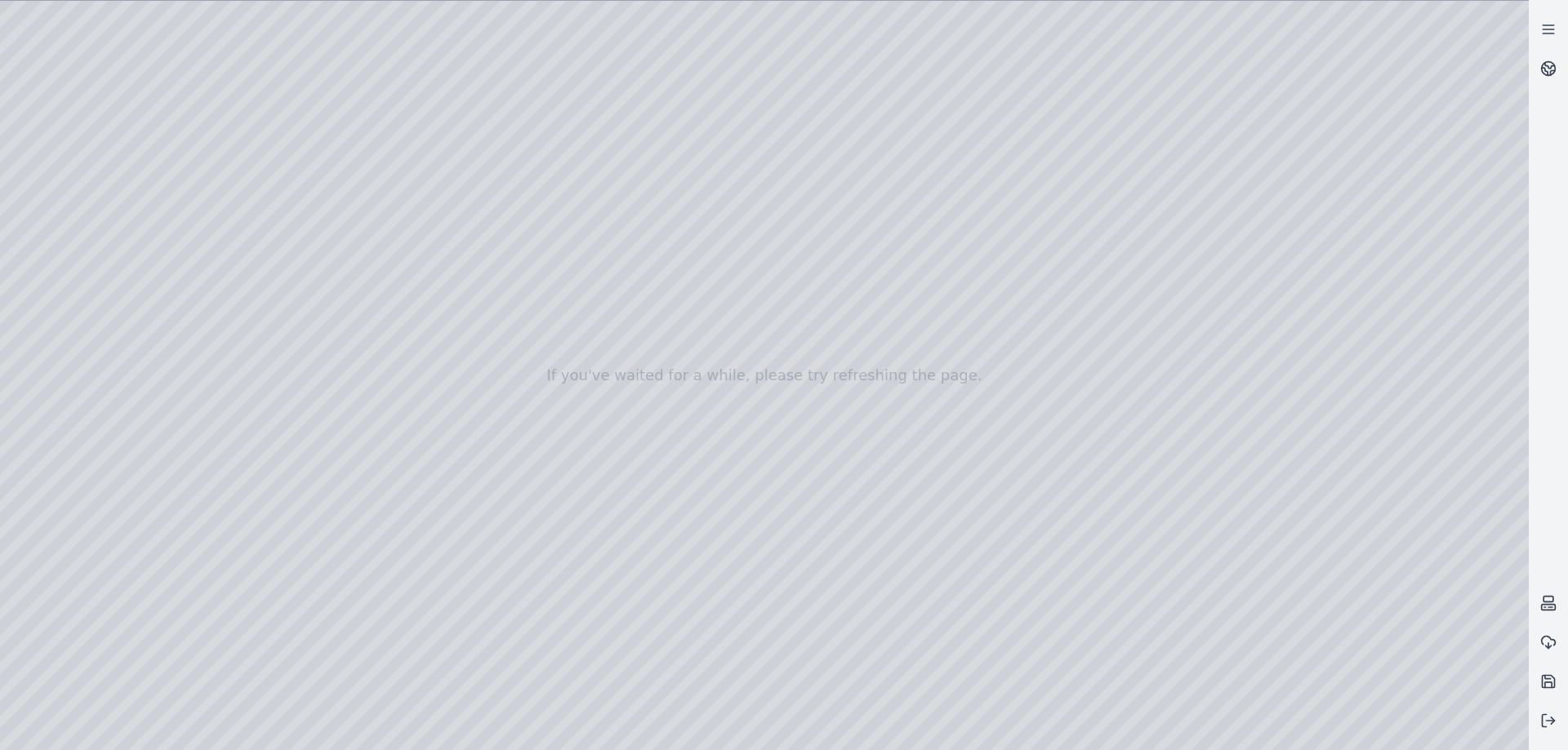
drag, startPoint x: 1087, startPoint y: 505, endPoint x: 1055, endPoint y: 546, distance: 52.0
drag, startPoint x: 1129, startPoint y: 509, endPoint x: 1246, endPoint y: 413, distance: 151.3
drag, startPoint x: 809, startPoint y: 419, endPoint x: 415, endPoint y: 477, distance: 398.2
drag, startPoint x: 561, startPoint y: 495, endPoint x: 589, endPoint y: 483, distance: 30.5
click at [43, 326] on div at bounding box center [764, 375] width 1529 height 749
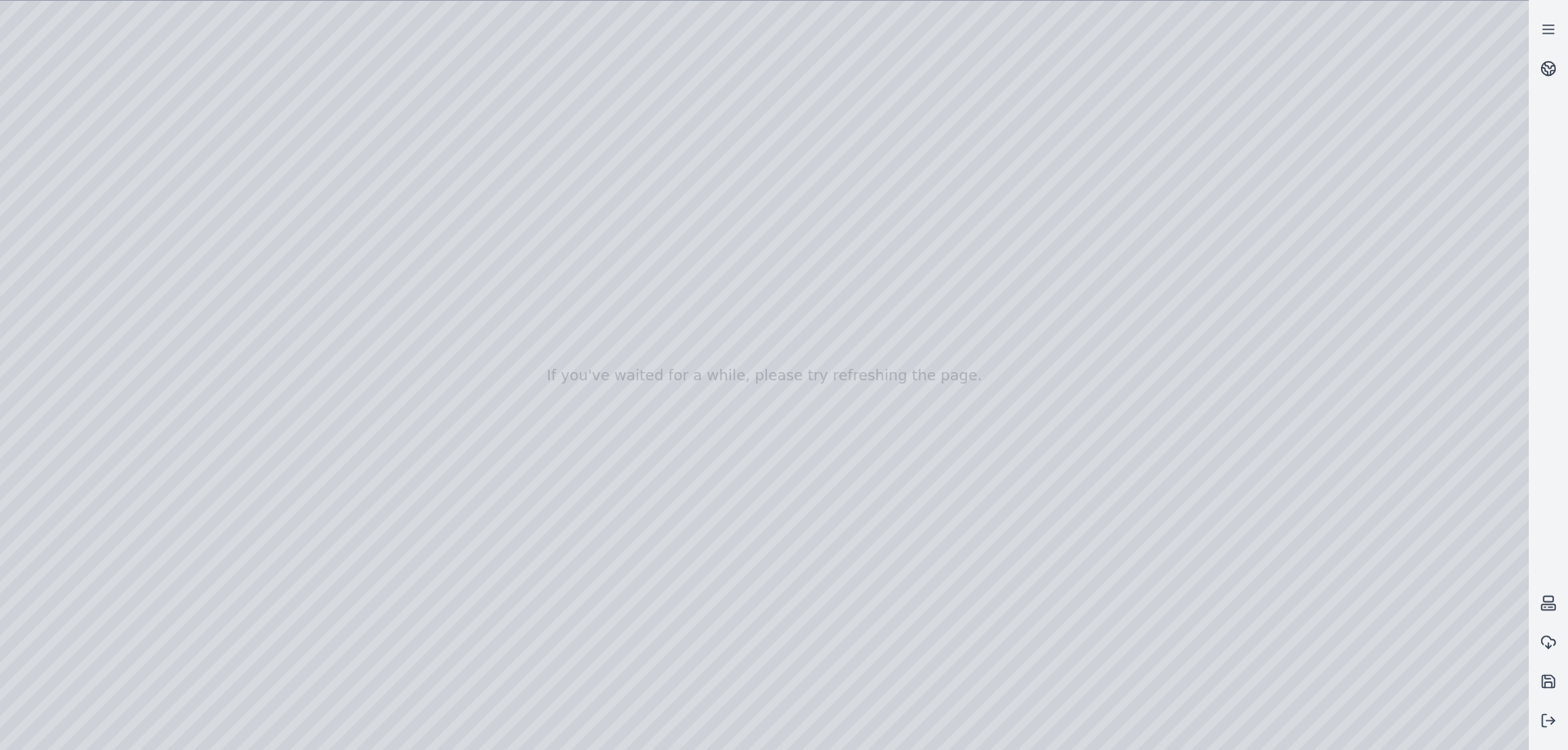
click at [54, 308] on div at bounding box center [764, 375] width 1529 height 749
click at [167, 280] on div at bounding box center [764, 375] width 1529 height 749
click at [312, 676] on div at bounding box center [764, 375] width 1529 height 749
click at [197, 262] on div at bounding box center [764, 375] width 1529 height 749
click at [183, 256] on div at bounding box center [764, 375] width 1529 height 749
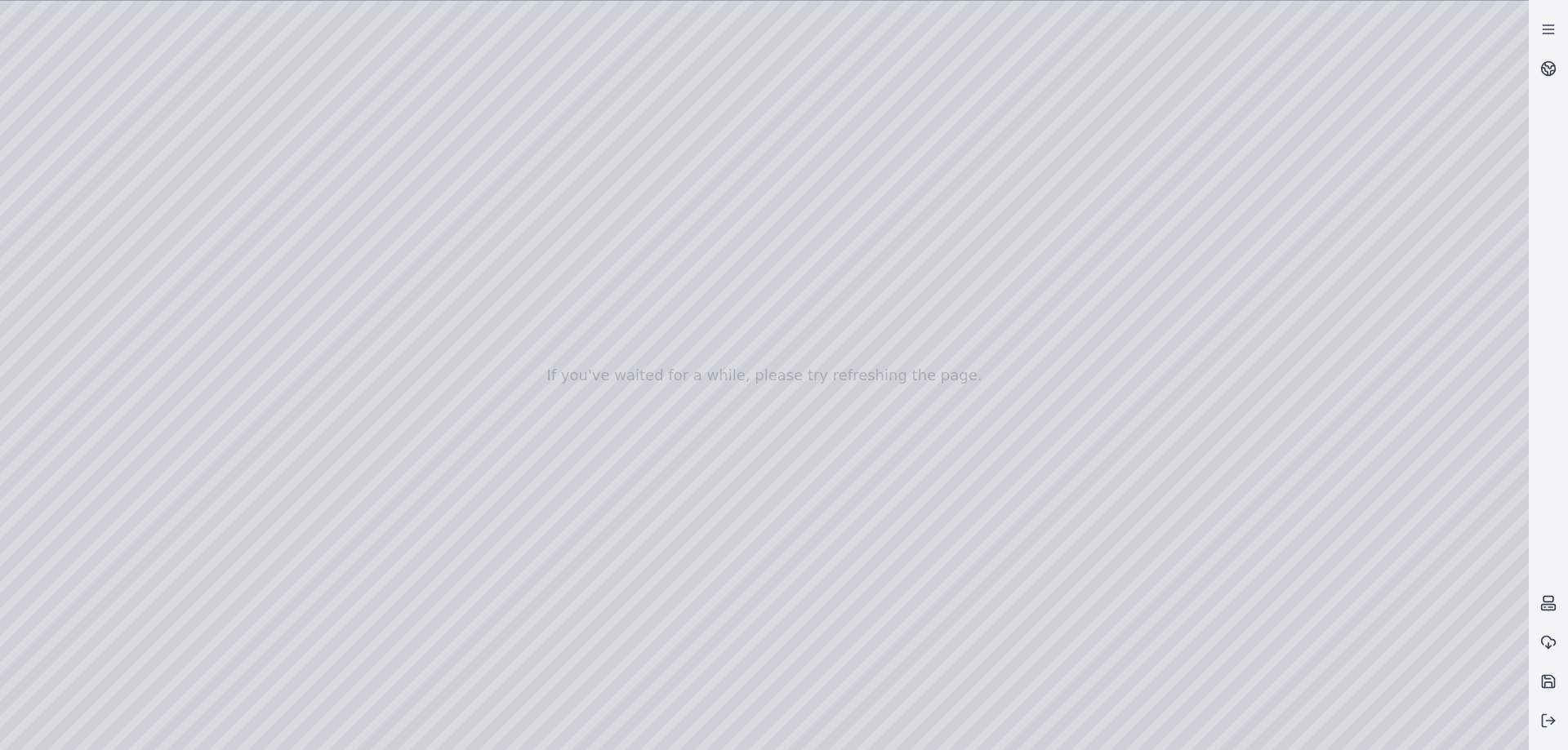
click at [334, 674] on div at bounding box center [764, 375] width 1529 height 749
drag, startPoint x: 628, startPoint y: 465, endPoint x: 648, endPoint y: 448, distance: 26.2
click at [335, 282] on div at bounding box center [764, 375] width 1529 height 749
click at [334, 678] on div at bounding box center [764, 375] width 1529 height 749
click at [141, 47] on div at bounding box center [764, 375] width 1529 height 749
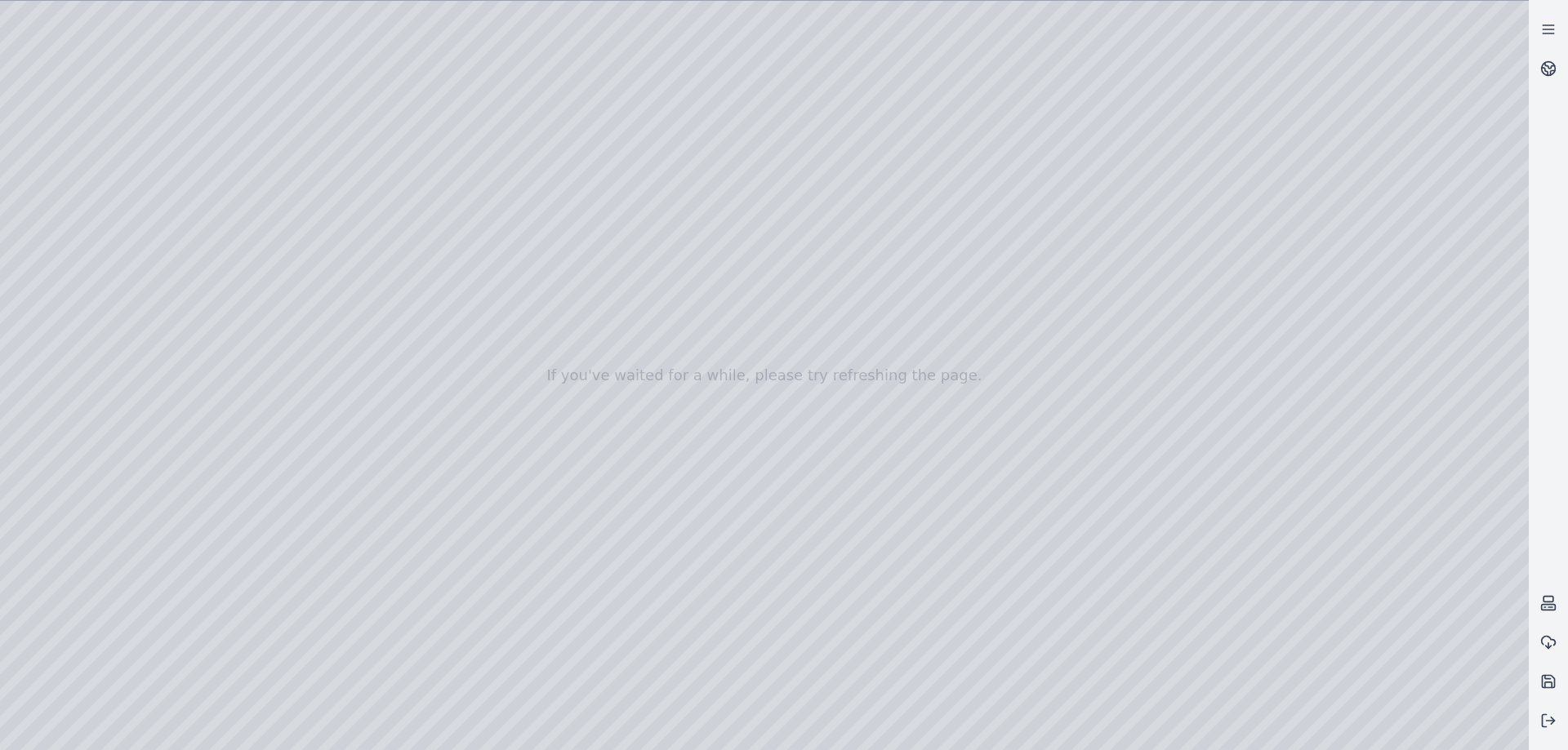
drag, startPoint x: 617, startPoint y: 487, endPoint x: 605, endPoint y: 477, distance: 15.6
drag, startPoint x: 808, startPoint y: 432, endPoint x: 765, endPoint y: 458, distance: 50.2
drag, startPoint x: 743, startPoint y: 477, endPoint x: 857, endPoint y: 471, distance: 114.2
click at [52, 299] on div at bounding box center [764, 375] width 1529 height 749
drag, startPoint x: 240, startPoint y: 605, endPoint x: 153, endPoint y: 605, distance: 87.0
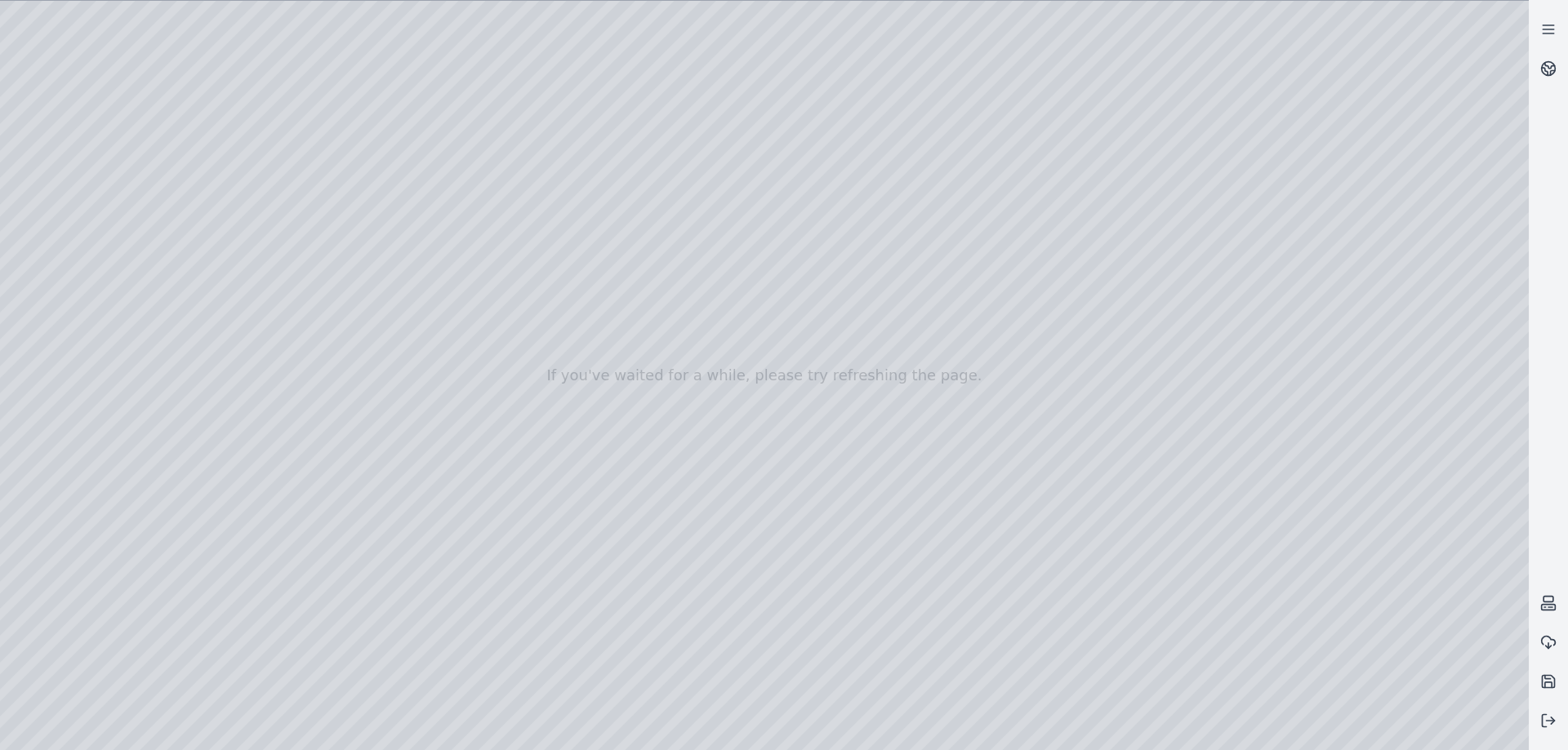
click at [154, 606] on div at bounding box center [764, 375] width 1529 height 749
click at [308, 687] on div at bounding box center [764, 375] width 1529 height 749
click at [144, 53] on div at bounding box center [764, 375] width 1529 height 749
drag, startPoint x: 330, startPoint y: 372, endPoint x: 271, endPoint y: 365, distance: 59.4
drag, startPoint x: 233, startPoint y: 252, endPoint x: 138, endPoint y: 194, distance: 111.3
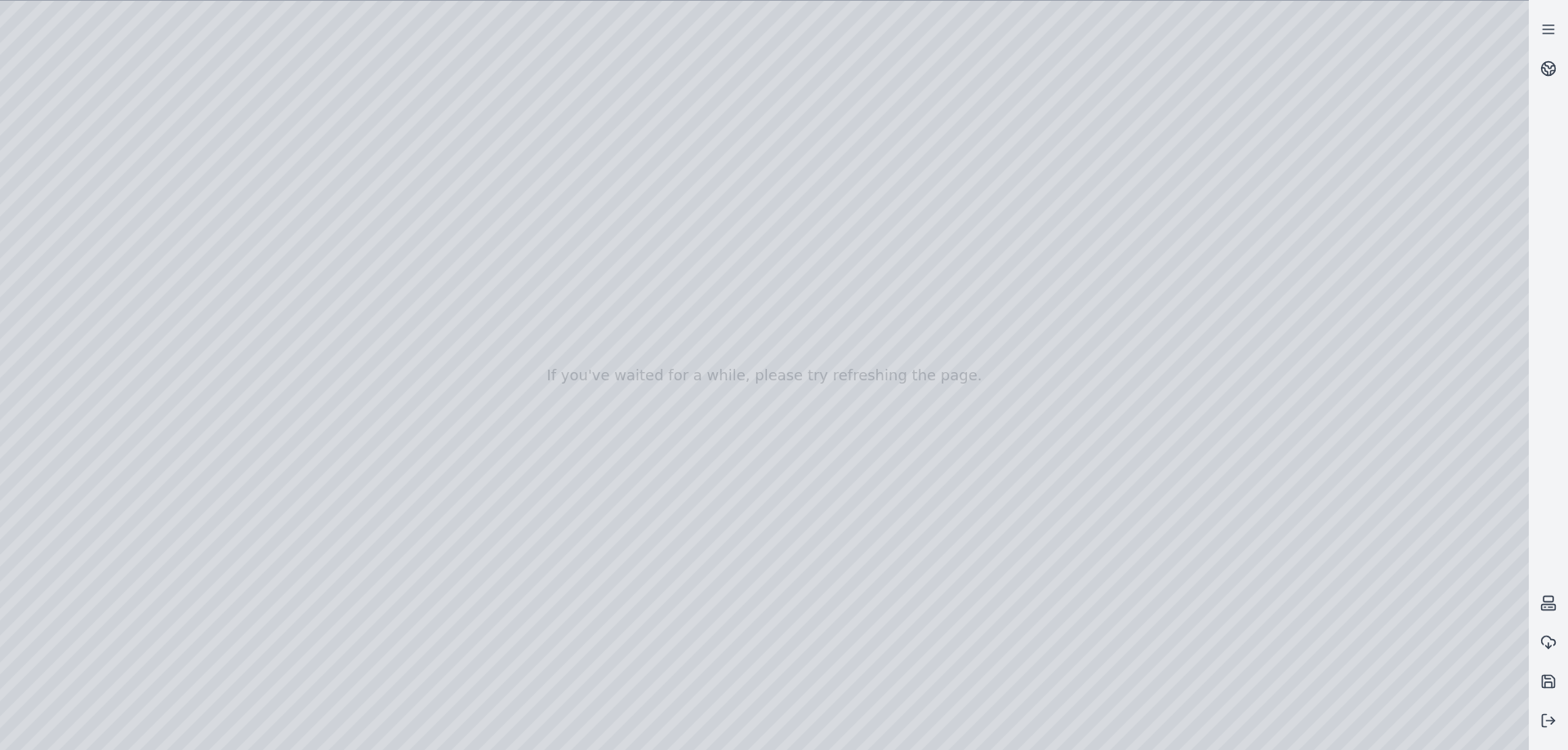
drag, startPoint x: 503, startPoint y: 463, endPoint x: 642, endPoint y: 502, distance: 144.4
drag, startPoint x: 939, startPoint y: 510, endPoint x: 948, endPoint y: 537, distance: 28.5
click at [66, 308] on div at bounding box center [764, 375] width 1529 height 749
click at [321, 270] on div at bounding box center [764, 375] width 1529 height 749
click at [324, 270] on div at bounding box center [764, 375] width 1529 height 749
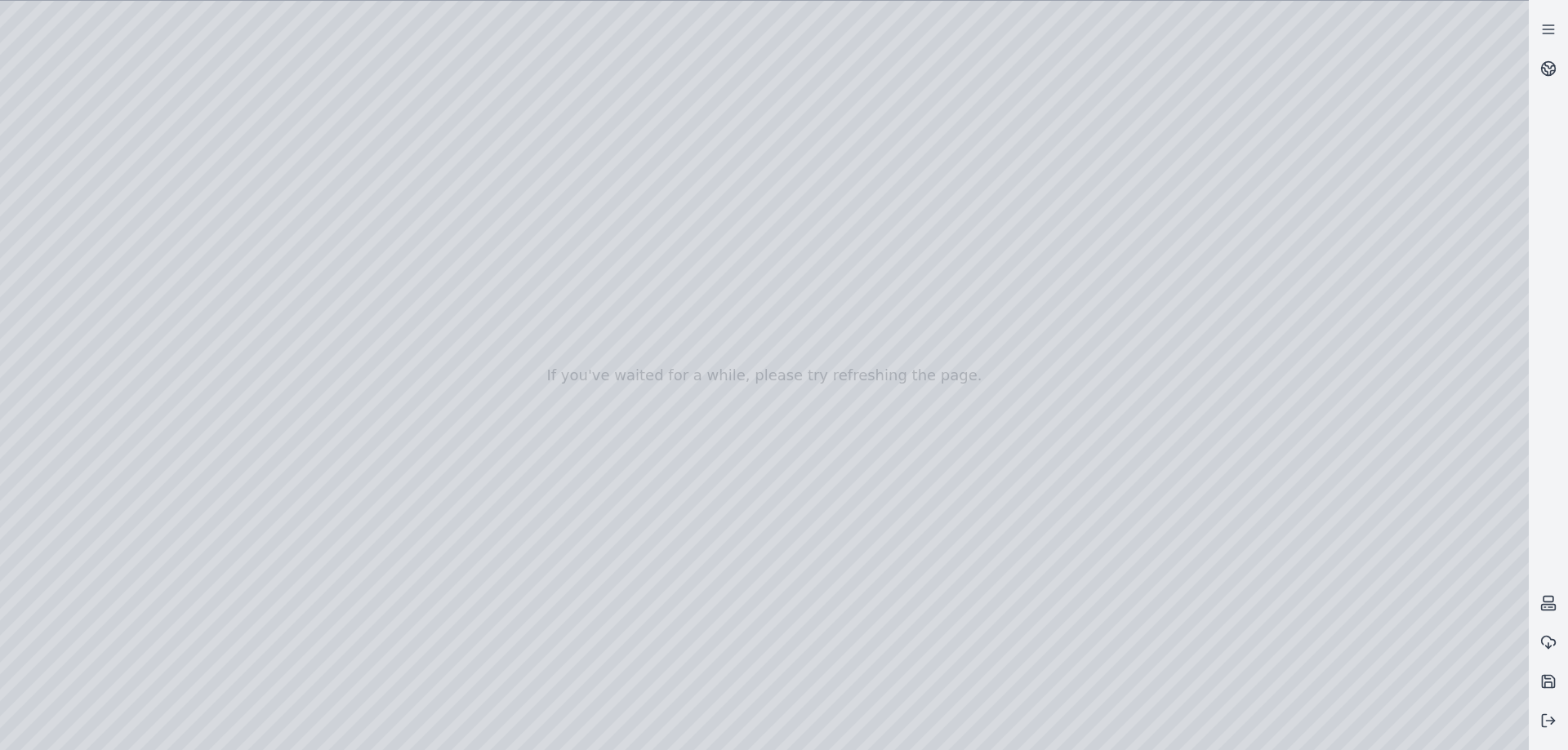
click at [312, 680] on div at bounding box center [764, 375] width 1529 height 749
click at [150, 51] on div at bounding box center [764, 375] width 1529 height 749
click at [53, 274] on div at bounding box center [764, 375] width 1529 height 749
click at [262, 448] on div at bounding box center [764, 375] width 1529 height 749
click at [252, 452] on div at bounding box center [764, 375] width 1529 height 749
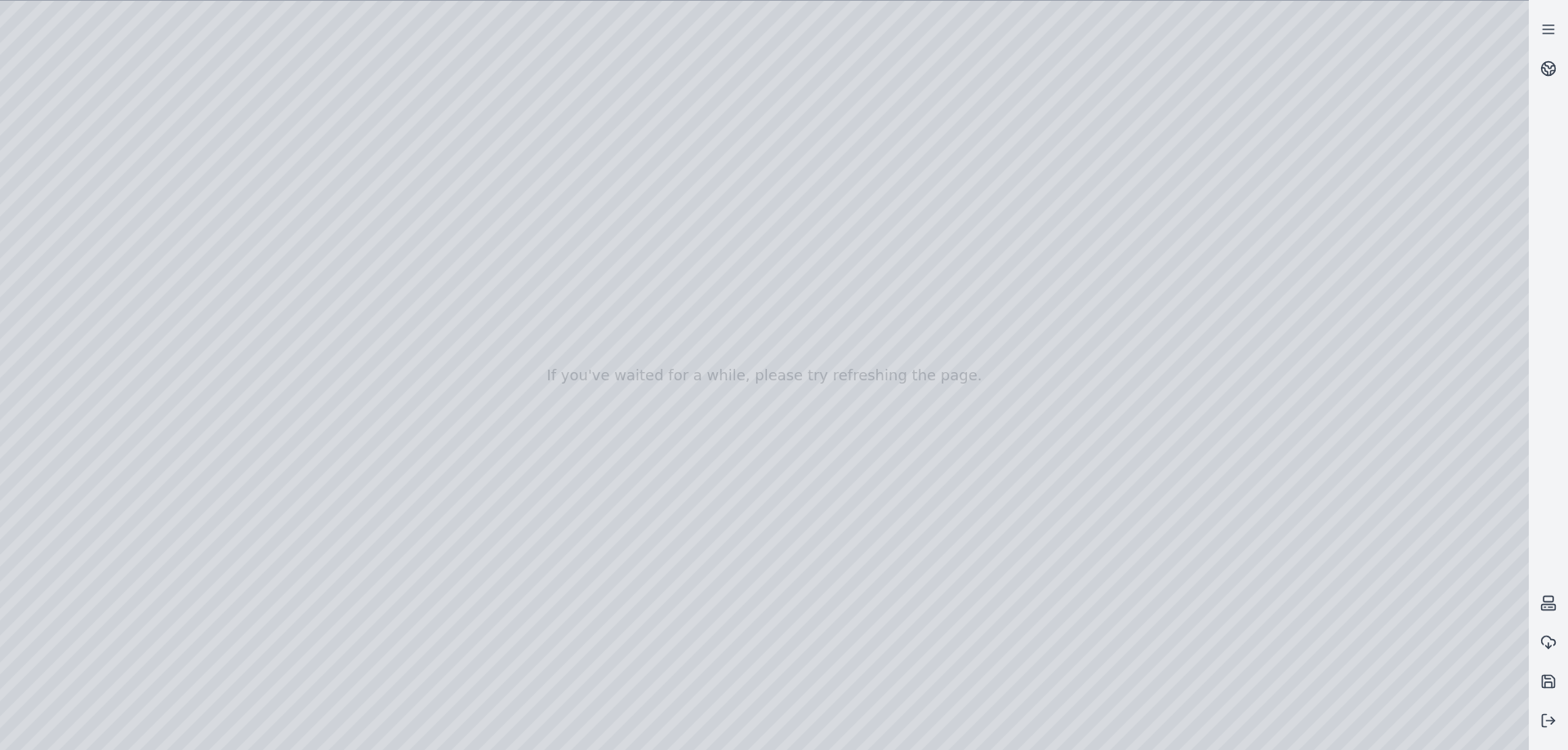
click at [252, 382] on div at bounding box center [764, 375] width 1529 height 749
click at [258, 275] on div at bounding box center [764, 375] width 1529 height 749
click at [258, 269] on div at bounding box center [764, 375] width 1529 height 749
click at [305, 676] on div at bounding box center [764, 375] width 1529 height 749
drag, startPoint x: 794, startPoint y: 450, endPoint x: 974, endPoint y: 441, distance: 180.2
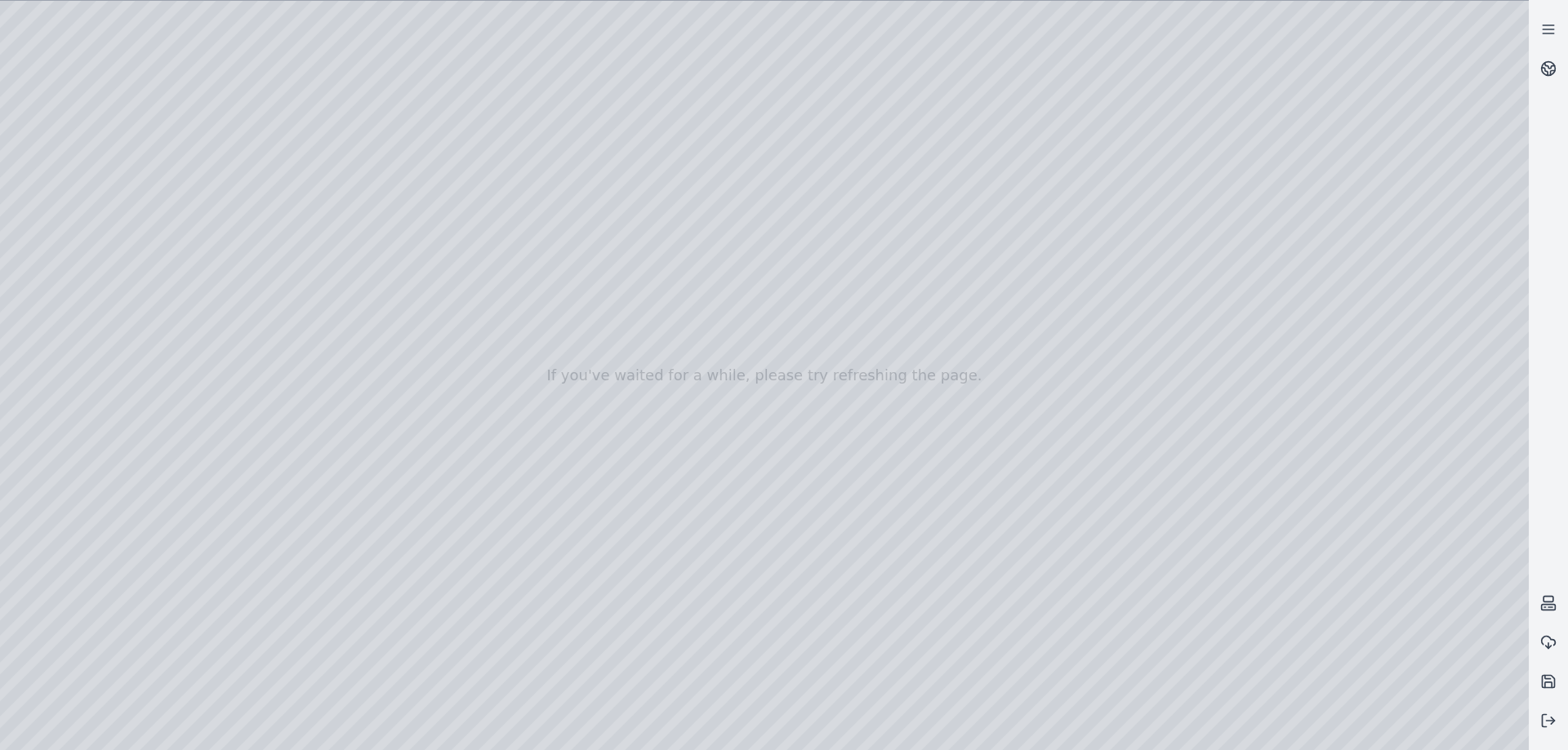
drag, startPoint x: 950, startPoint y: 445, endPoint x: 903, endPoint y: 432, distance: 48.8
drag, startPoint x: 843, startPoint y: 454, endPoint x: 530, endPoint y: 501, distance: 316.5
drag, startPoint x: 572, startPoint y: 512, endPoint x: 878, endPoint y: 504, distance: 306.1
drag, startPoint x: 785, startPoint y: 412, endPoint x: 359, endPoint y: 403, distance: 426.1
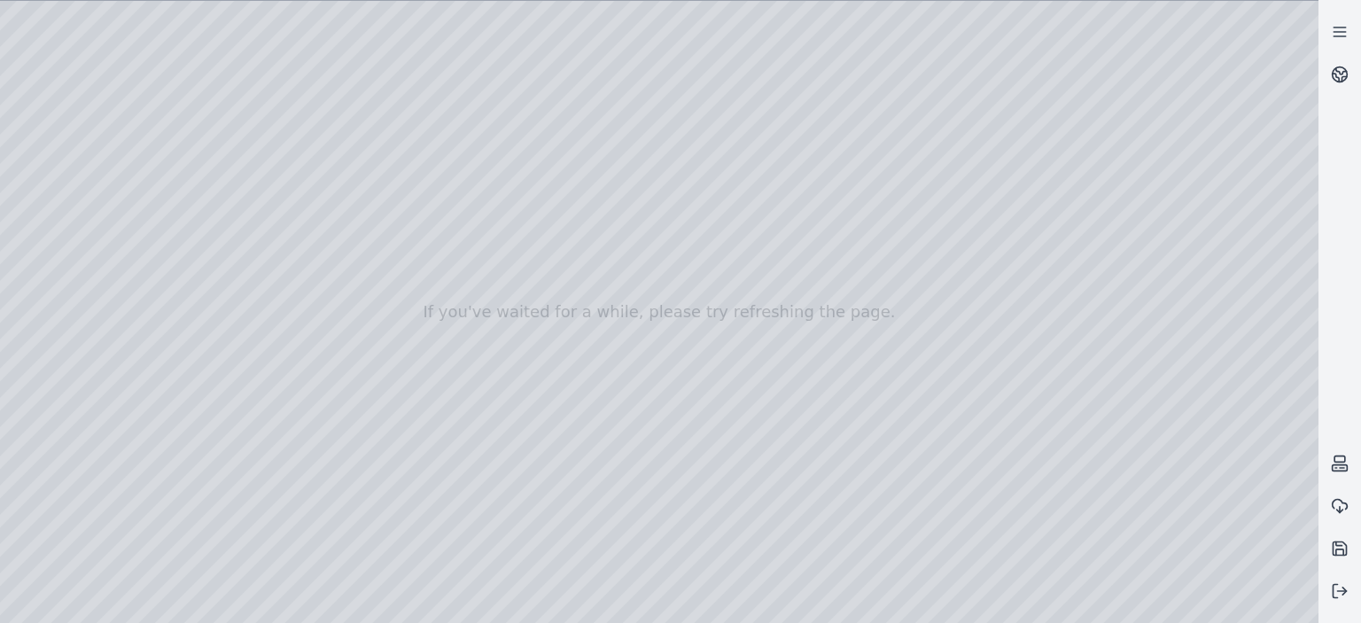
drag, startPoint x: 691, startPoint y: 393, endPoint x: 635, endPoint y: 336, distance: 79.6
click at [635, 336] on div at bounding box center [659, 312] width 1319 height 622
drag, startPoint x: 635, startPoint y: 336, endPoint x: 486, endPoint y: 271, distance: 163.1
click at [486, 271] on div at bounding box center [659, 312] width 1319 height 622
drag, startPoint x: 620, startPoint y: 325, endPoint x: 539, endPoint y: 269, distance: 98.8
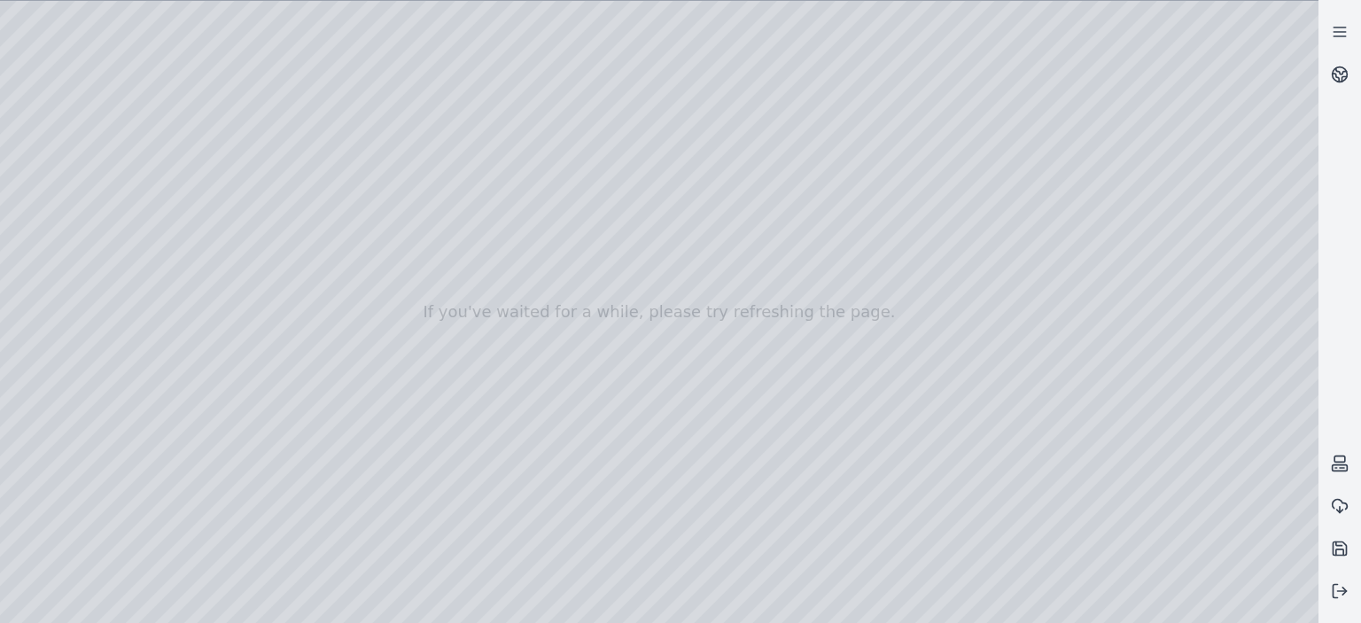
click at [539, 269] on div at bounding box center [659, 312] width 1319 height 622
drag, startPoint x: 703, startPoint y: 391, endPoint x: 613, endPoint y: 342, distance: 101.9
click at [613, 342] on div at bounding box center [659, 312] width 1319 height 622
drag, startPoint x: 723, startPoint y: 385, endPoint x: 667, endPoint y: 373, distance: 57.2
click at [667, 373] on div at bounding box center [659, 312] width 1319 height 622
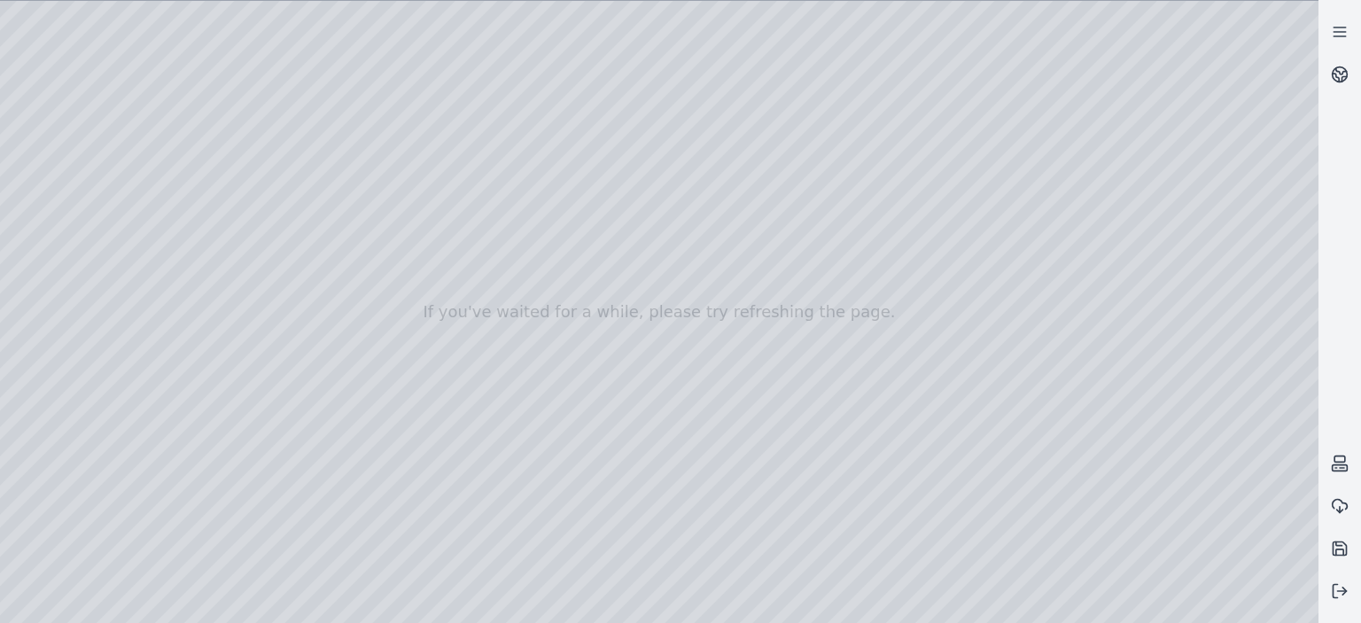
drag, startPoint x: 667, startPoint y: 373, endPoint x: 561, endPoint y: 352, distance: 108.4
click at [561, 352] on div at bounding box center [659, 312] width 1319 height 622
drag, startPoint x: 561, startPoint y: 352, endPoint x: 609, endPoint y: 369, distance: 51.0
drag, startPoint x: 614, startPoint y: 382, endPoint x: 603, endPoint y: 293, distance: 89.4
click at [603, 293] on div at bounding box center [659, 312] width 1319 height 622
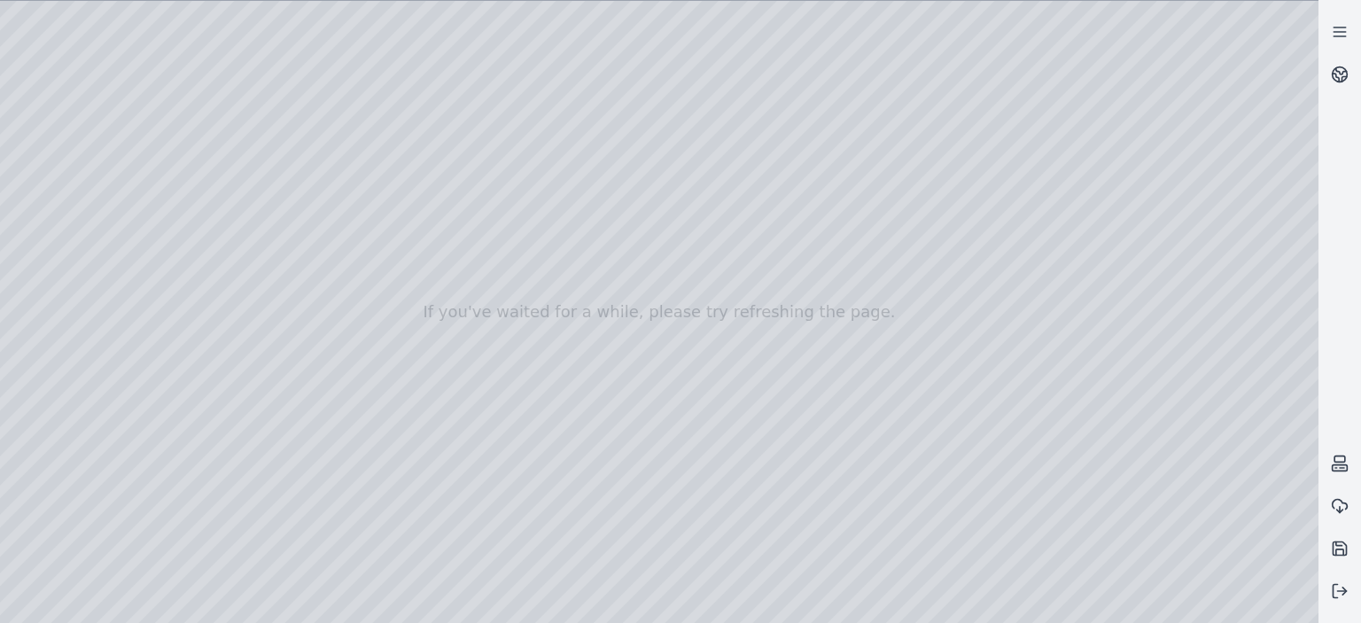
drag, startPoint x: 603, startPoint y: 293, endPoint x: 670, endPoint y: 311, distance: 69.6
